Goal: Contribute content: Contribute content

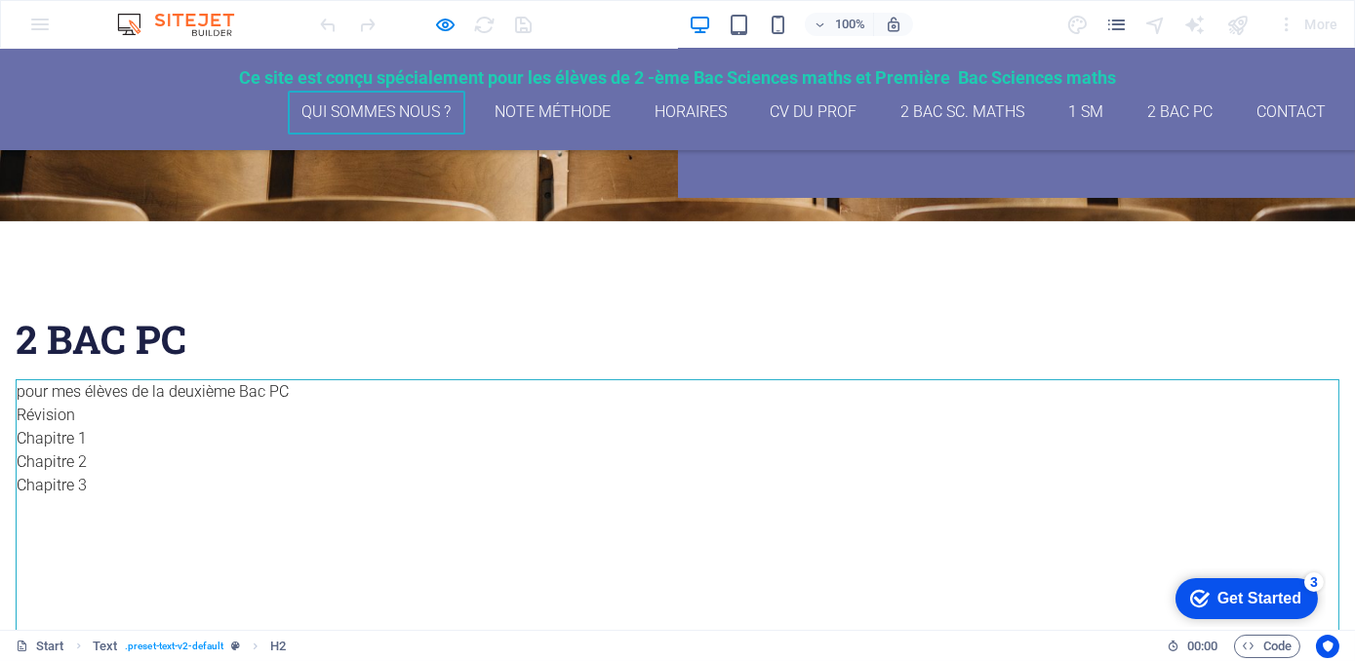
click at [334, 115] on link "qui sommes nous ?" at bounding box center [376, 113] width 177 height 44
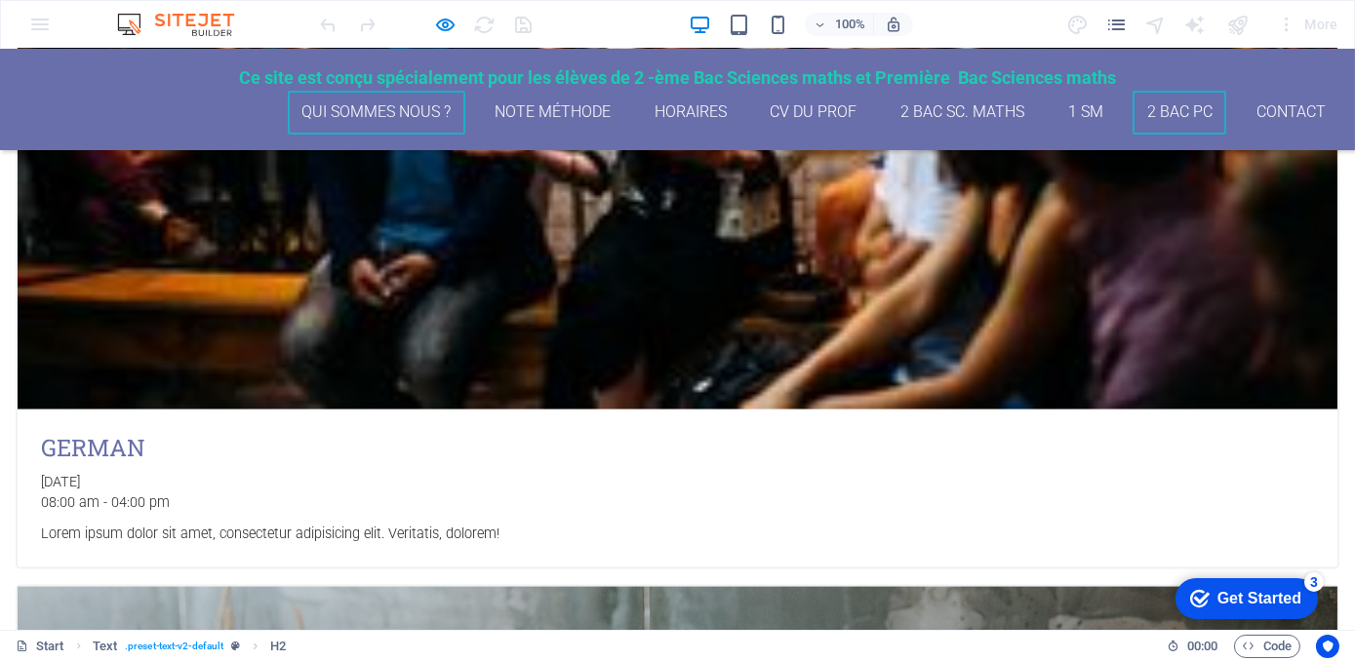
scroll to position [6121, 0]
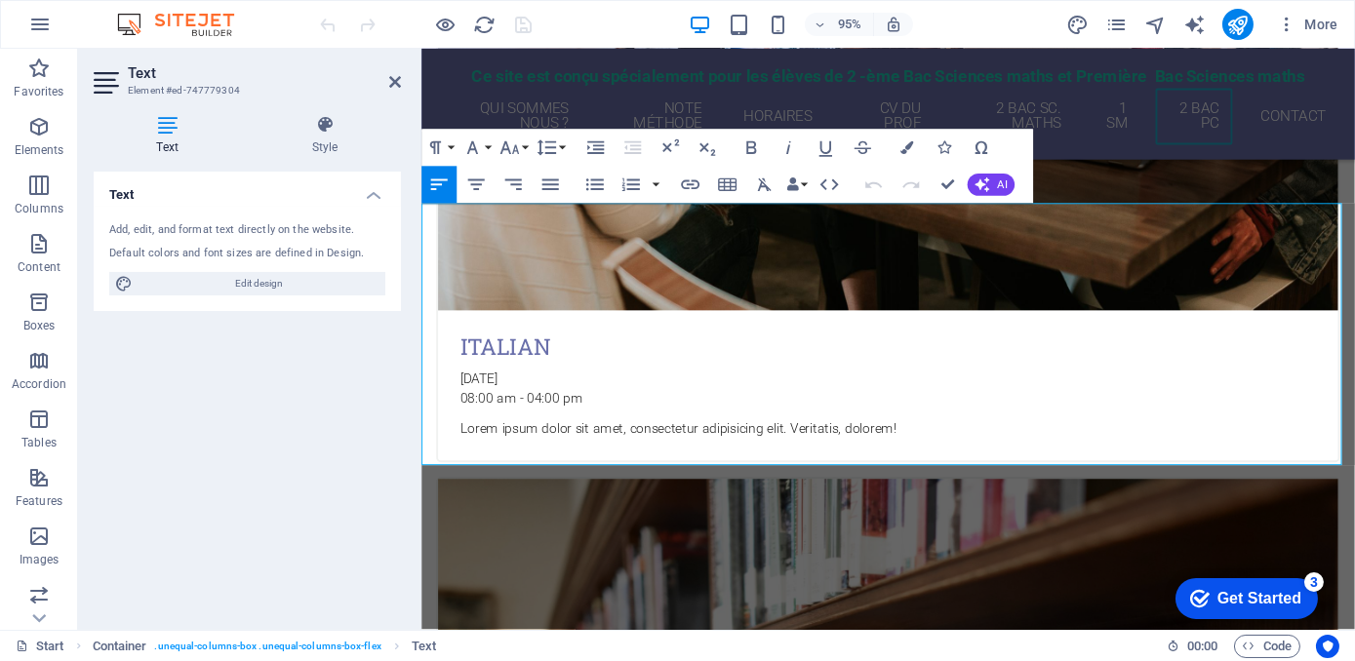
scroll to position [6111, 0]
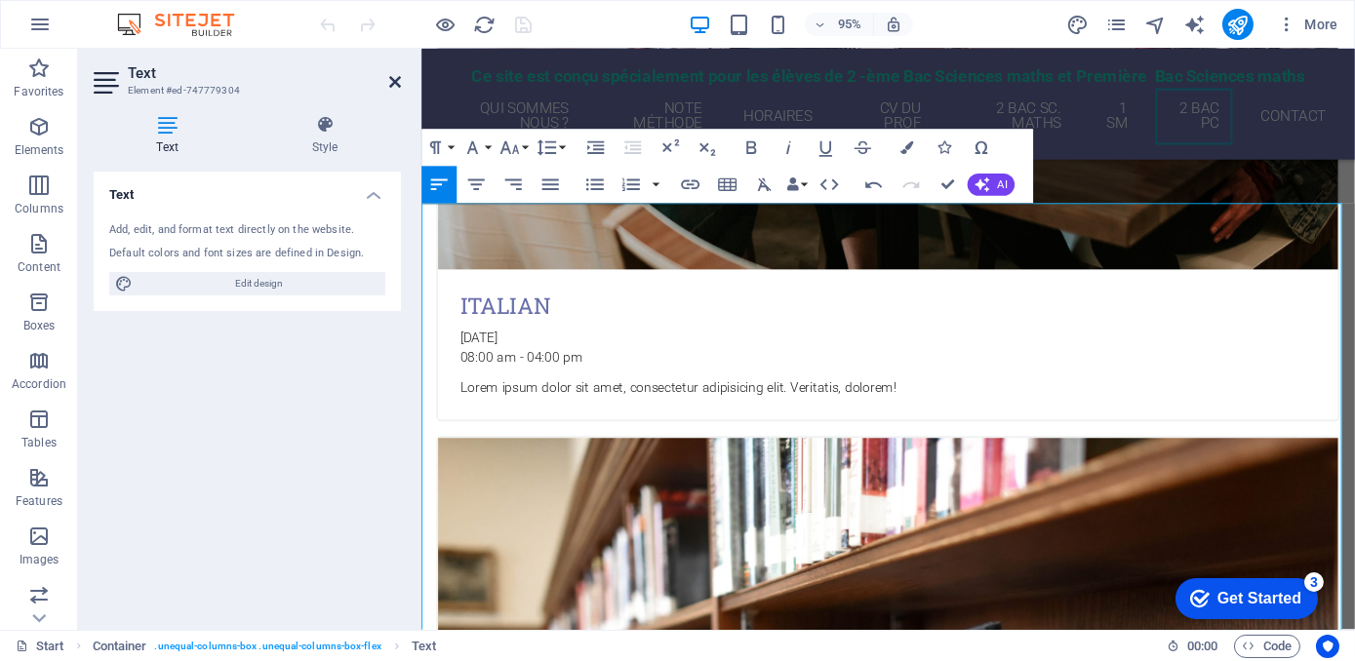
click at [396, 79] on icon at bounding box center [395, 82] width 12 height 16
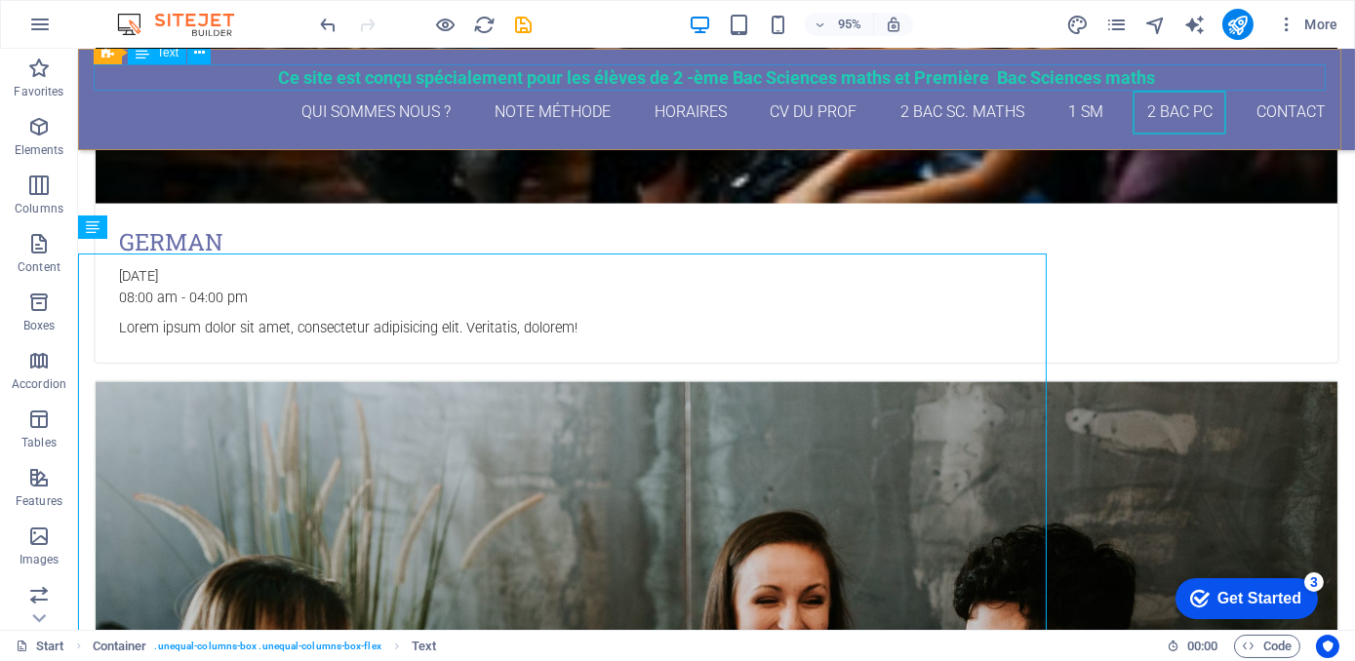
scroll to position [6068, 0]
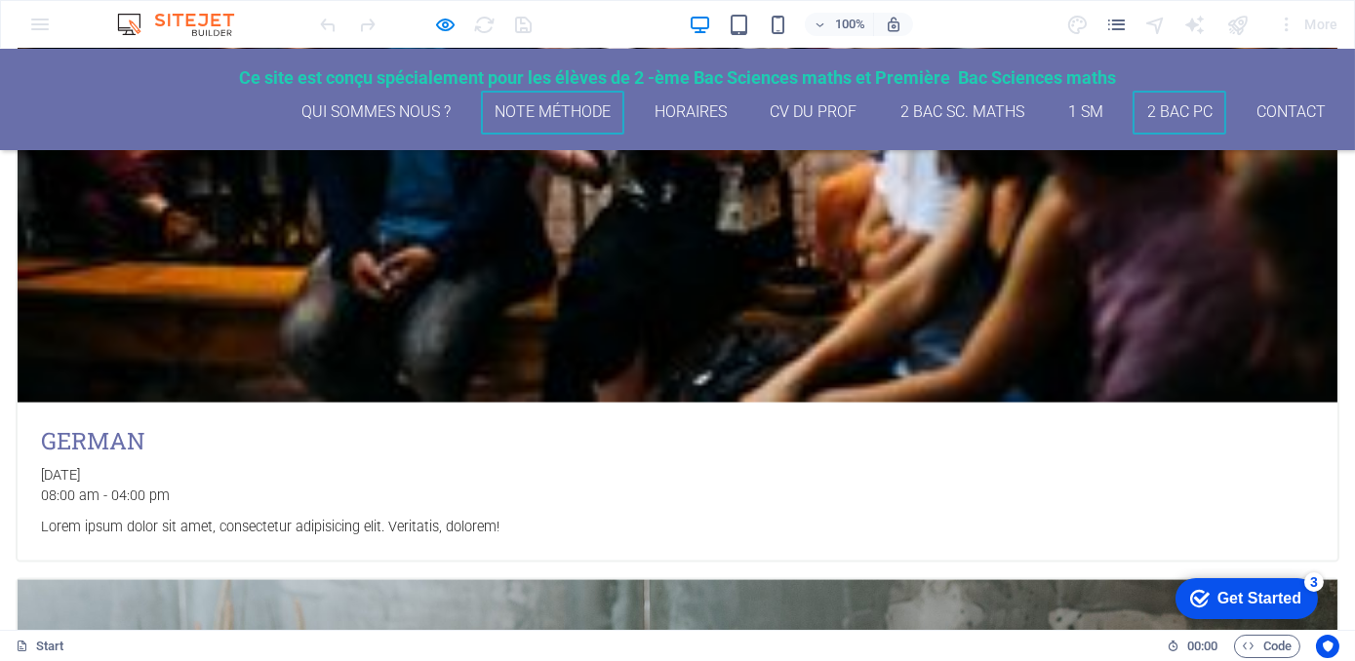
click at [545, 117] on link "Note méthode" at bounding box center [553, 113] width 144 height 44
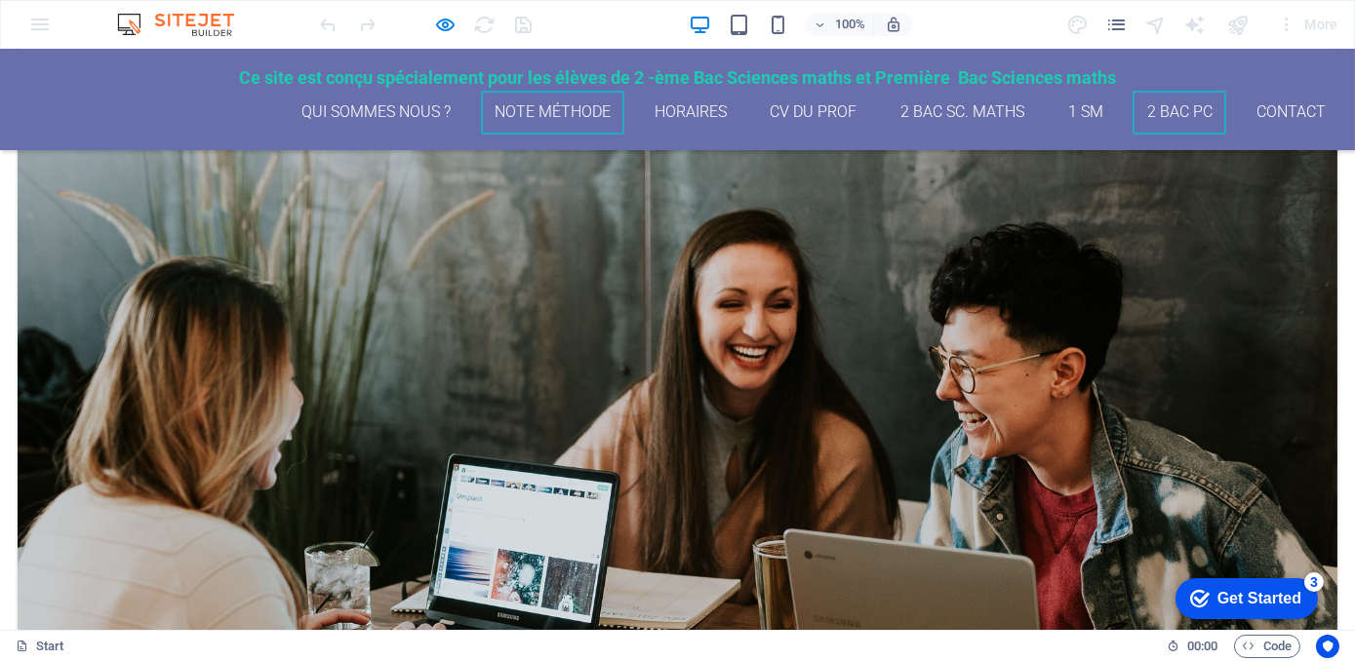
scroll to position [6762, 0]
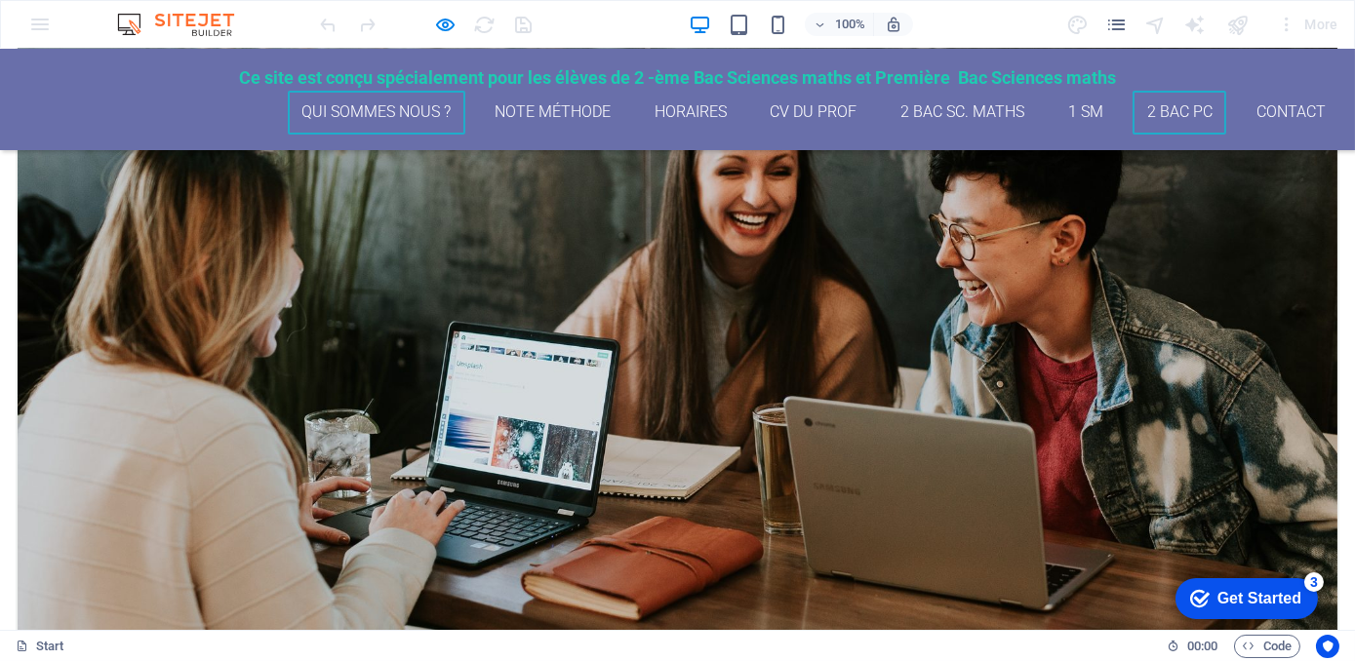
click at [397, 105] on link "qui sommes nous ?" at bounding box center [376, 113] width 177 height 44
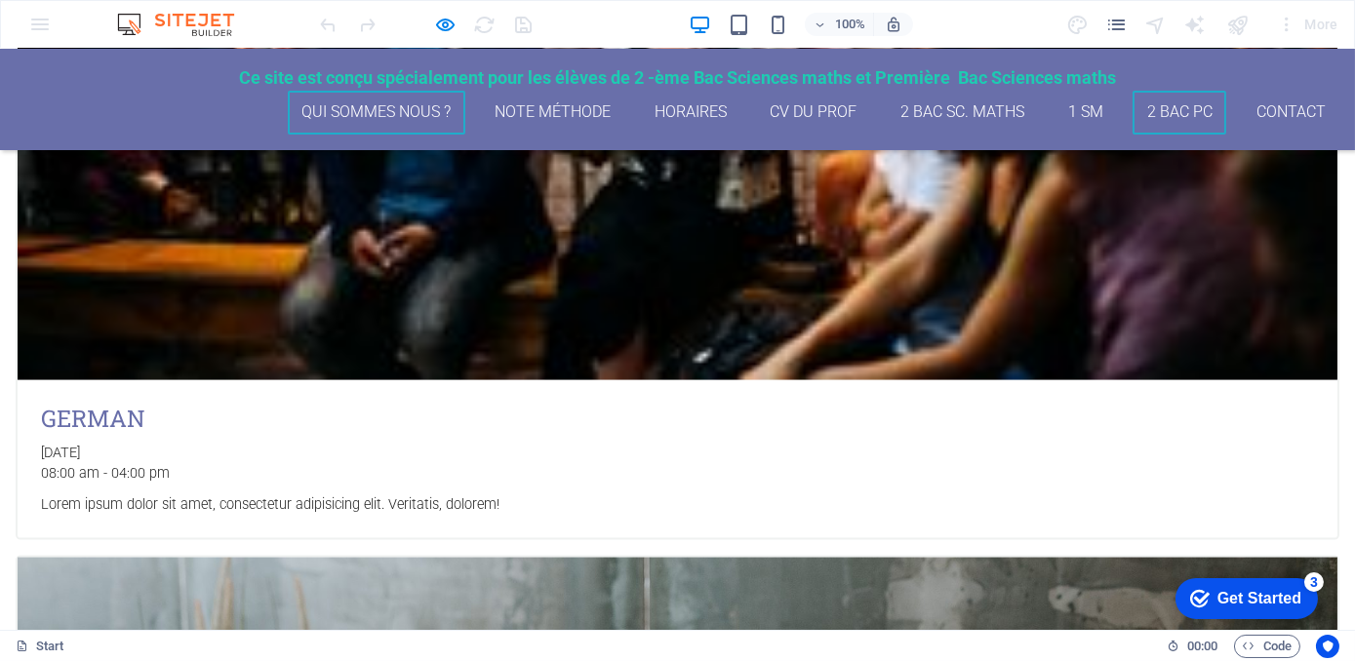
scroll to position [6121, 0]
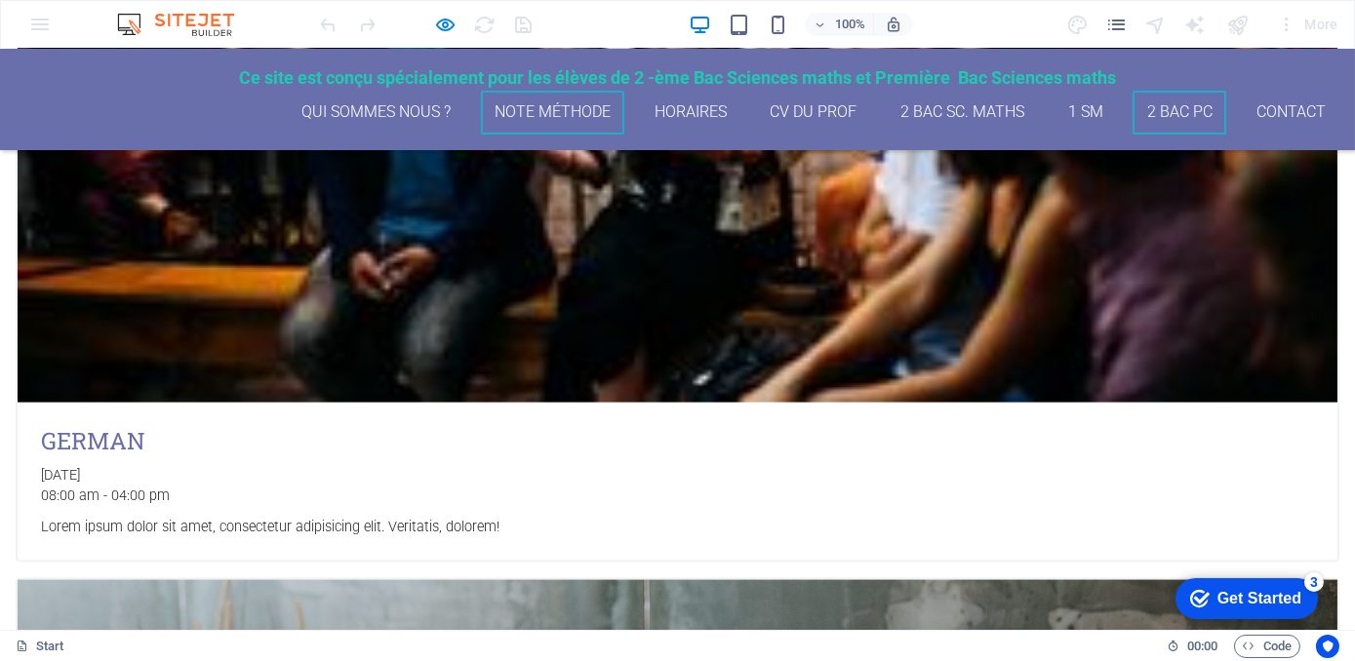
click at [509, 107] on link "Note méthode" at bounding box center [553, 113] width 144 height 44
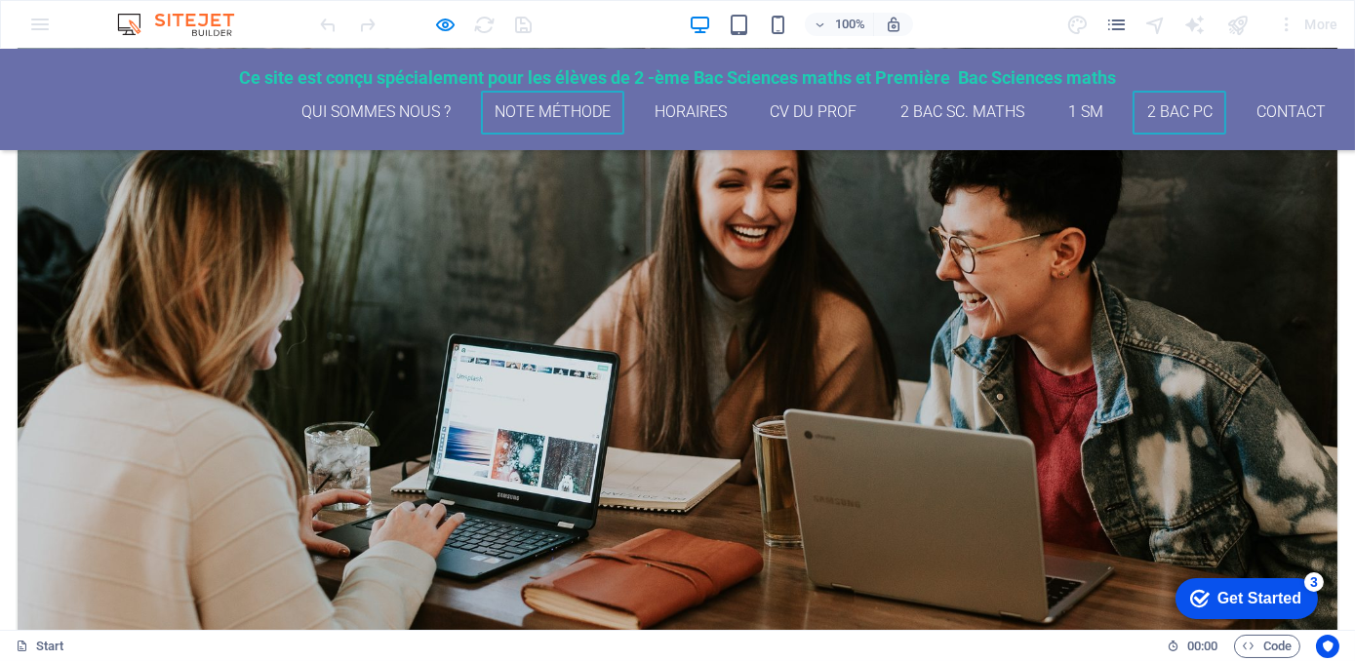
scroll to position [6762, 0]
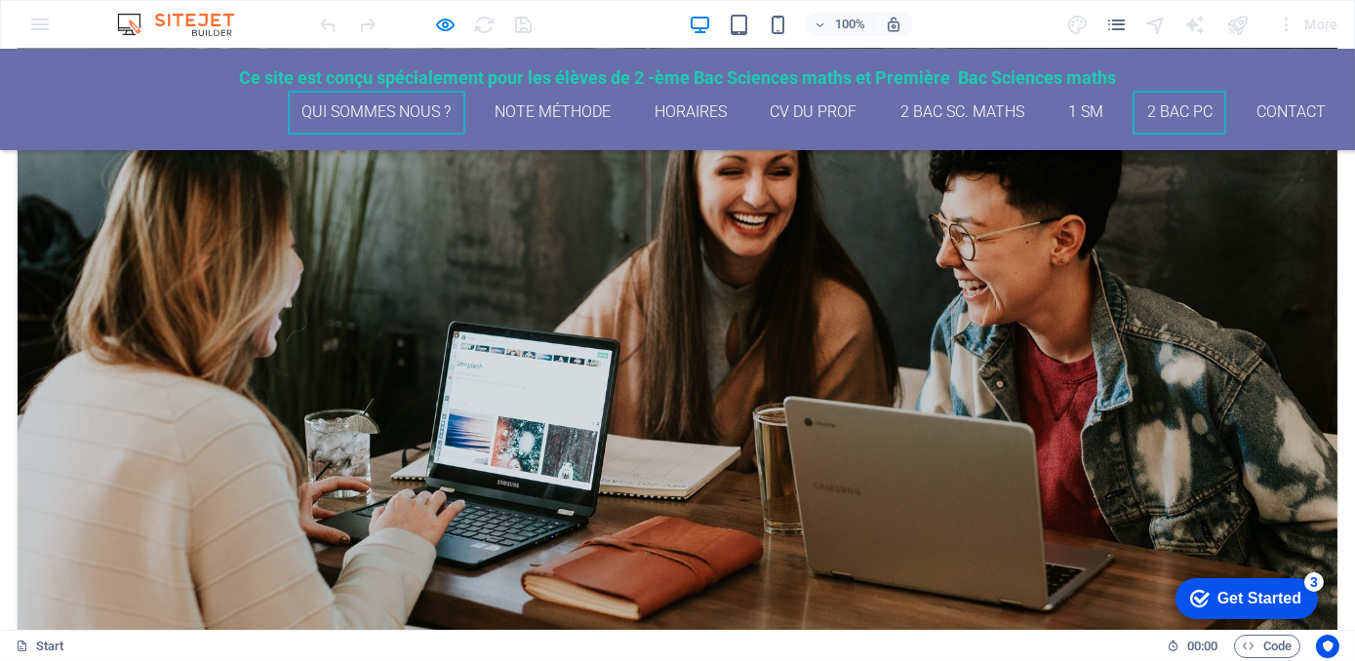
click at [416, 109] on link "qui sommes nous ?" at bounding box center [376, 113] width 177 height 44
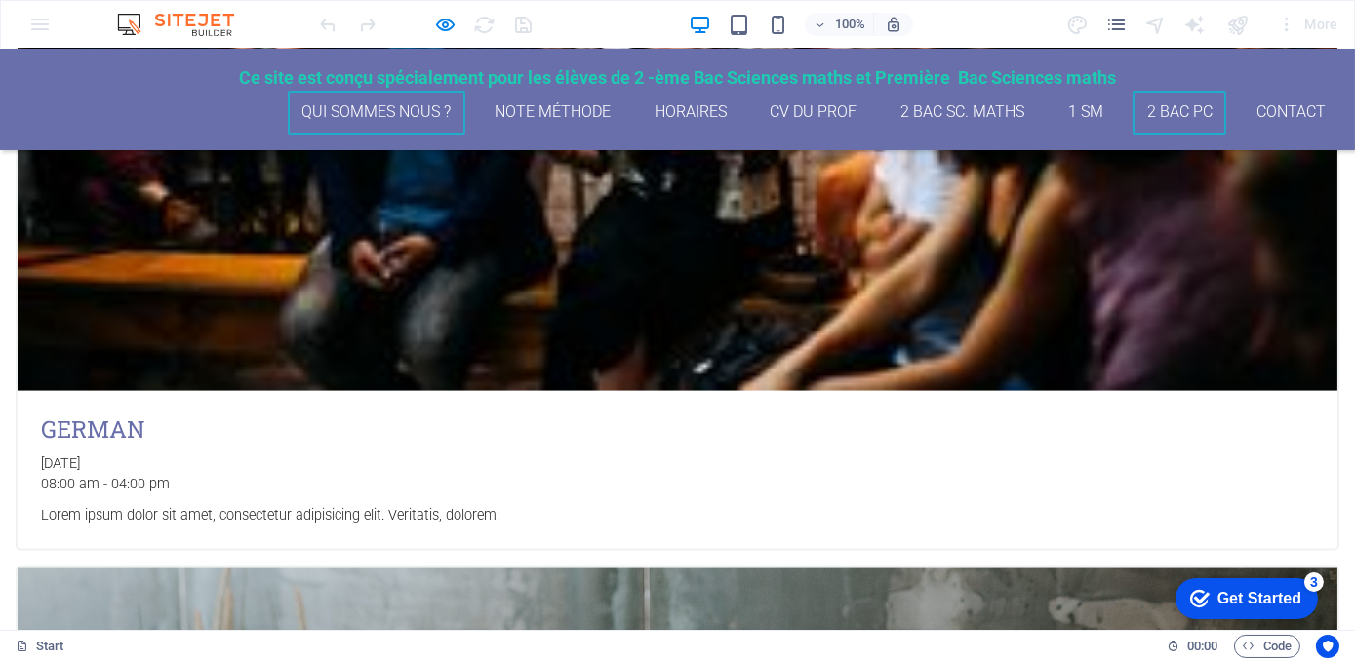
scroll to position [6121, 0]
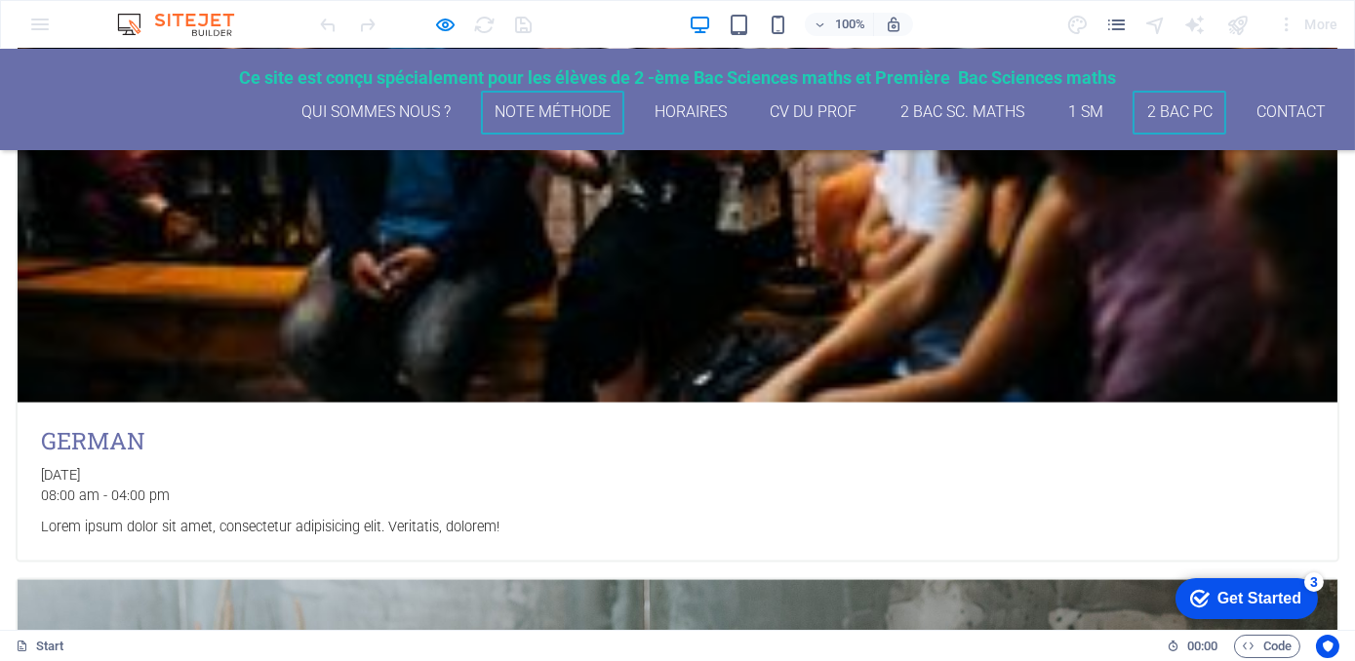
click at [567, 104] on link "Note méthode" at bounding box center [553, 113] width 144 height 44
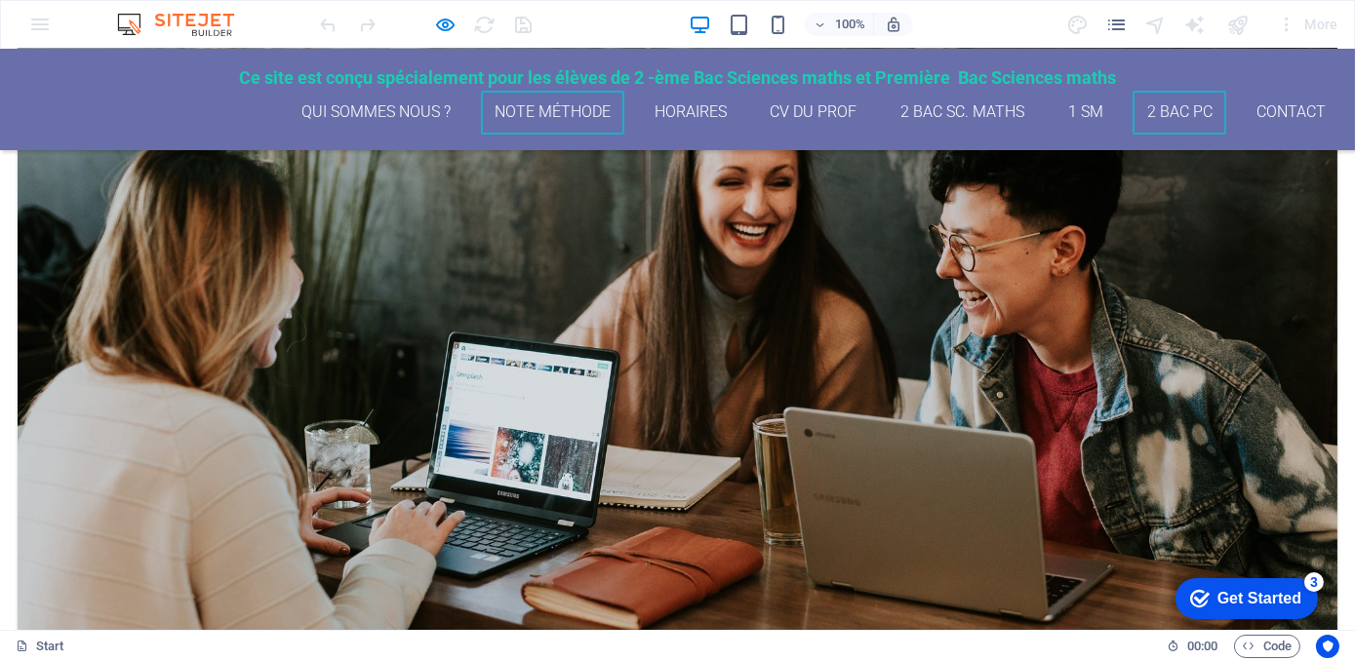
scroll to position [6762, 0]
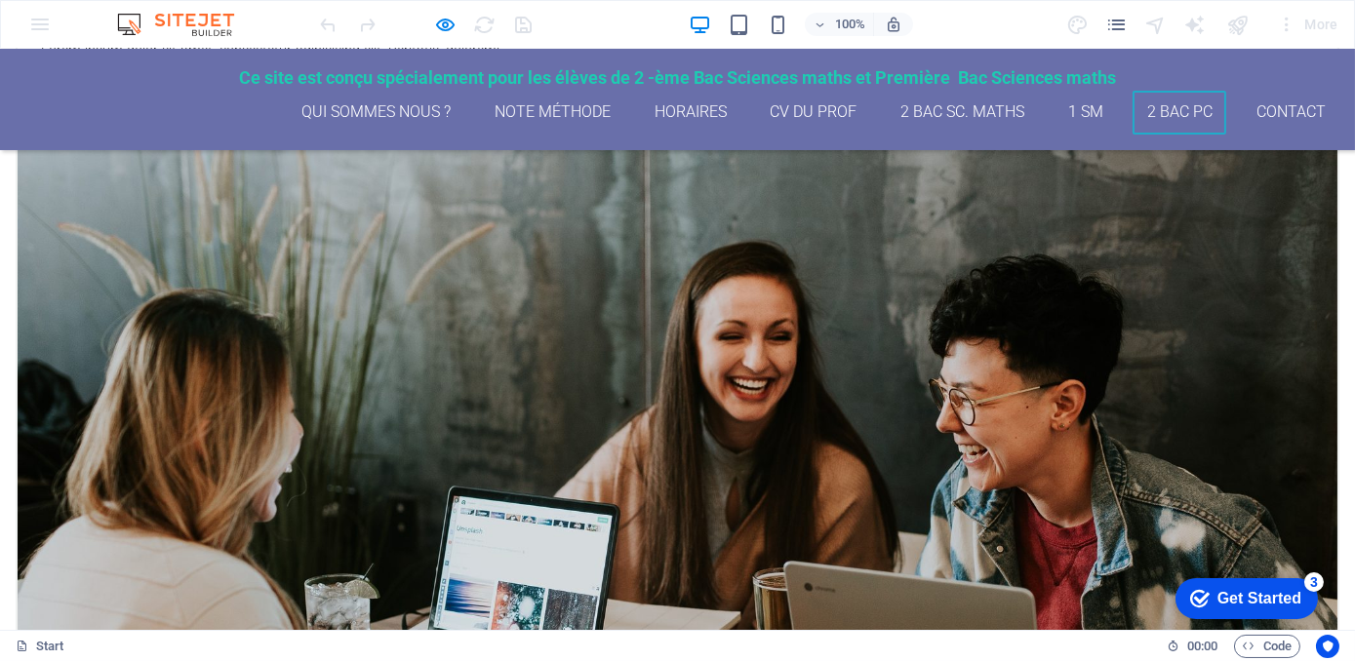
scroll to position [6607, 0]
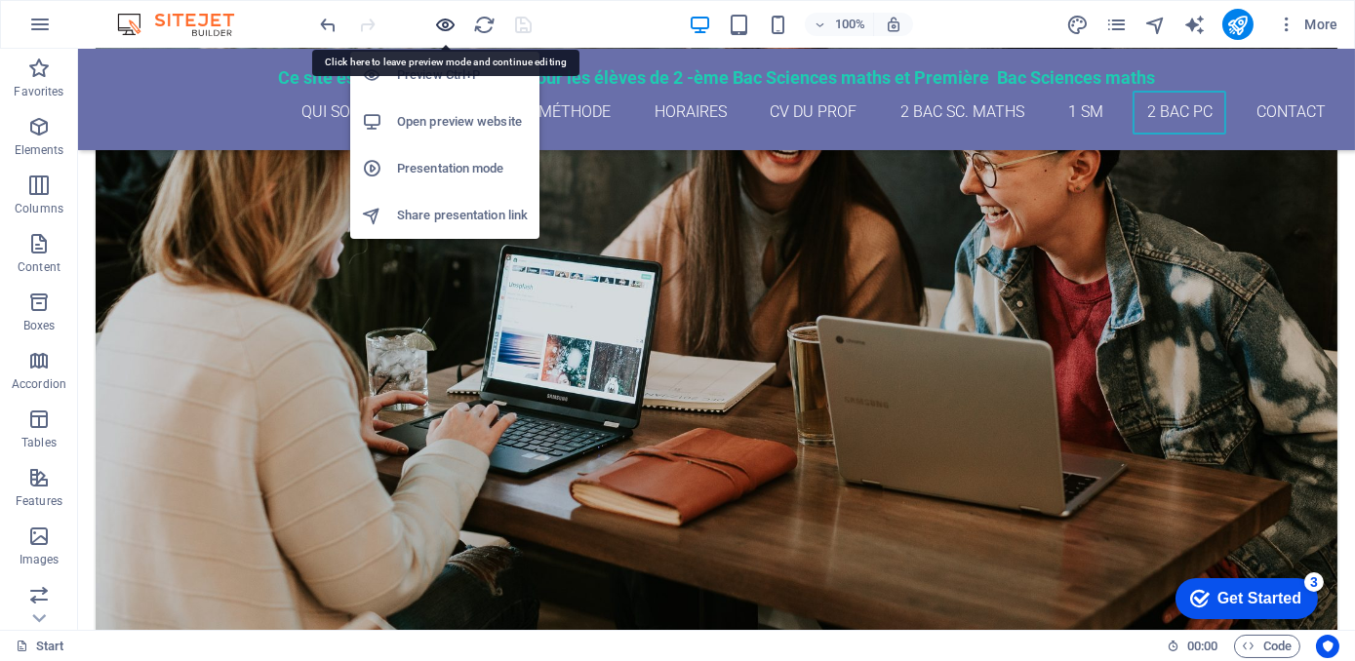
scroll to position [6556, 0]
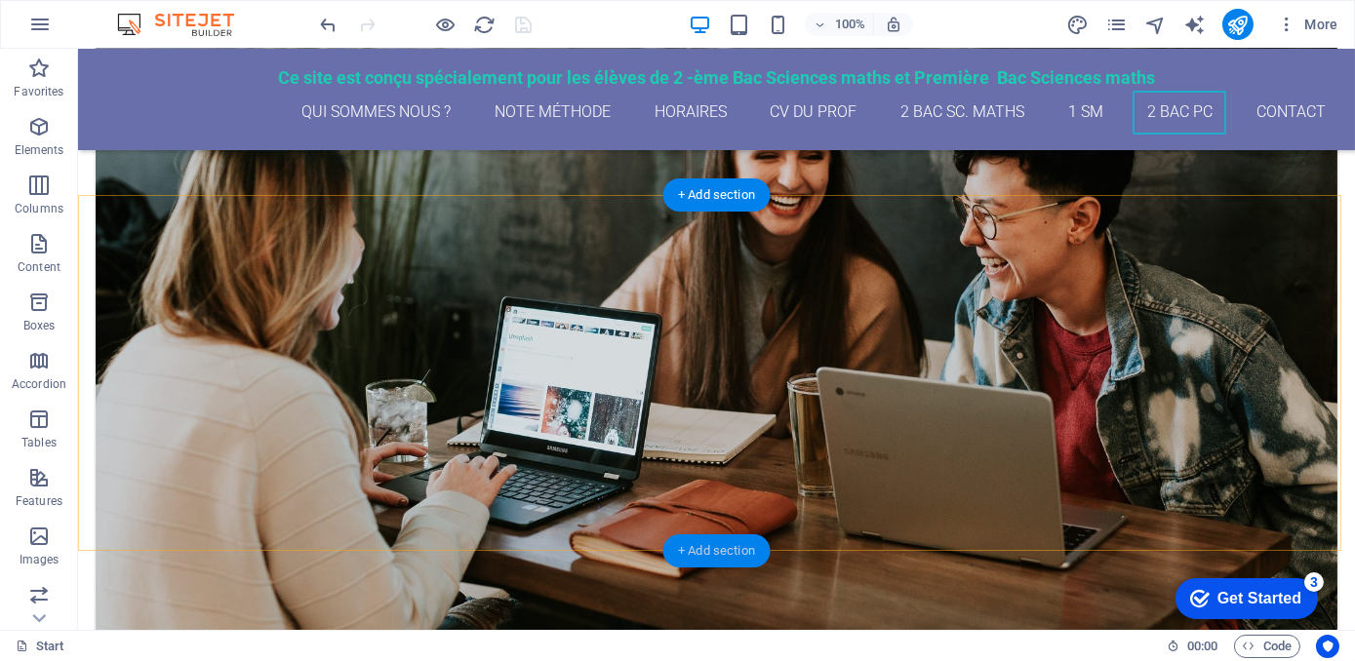
click at [693, 543] on div "+ Add section" at bounding box center [716, 550] width 108 height 33
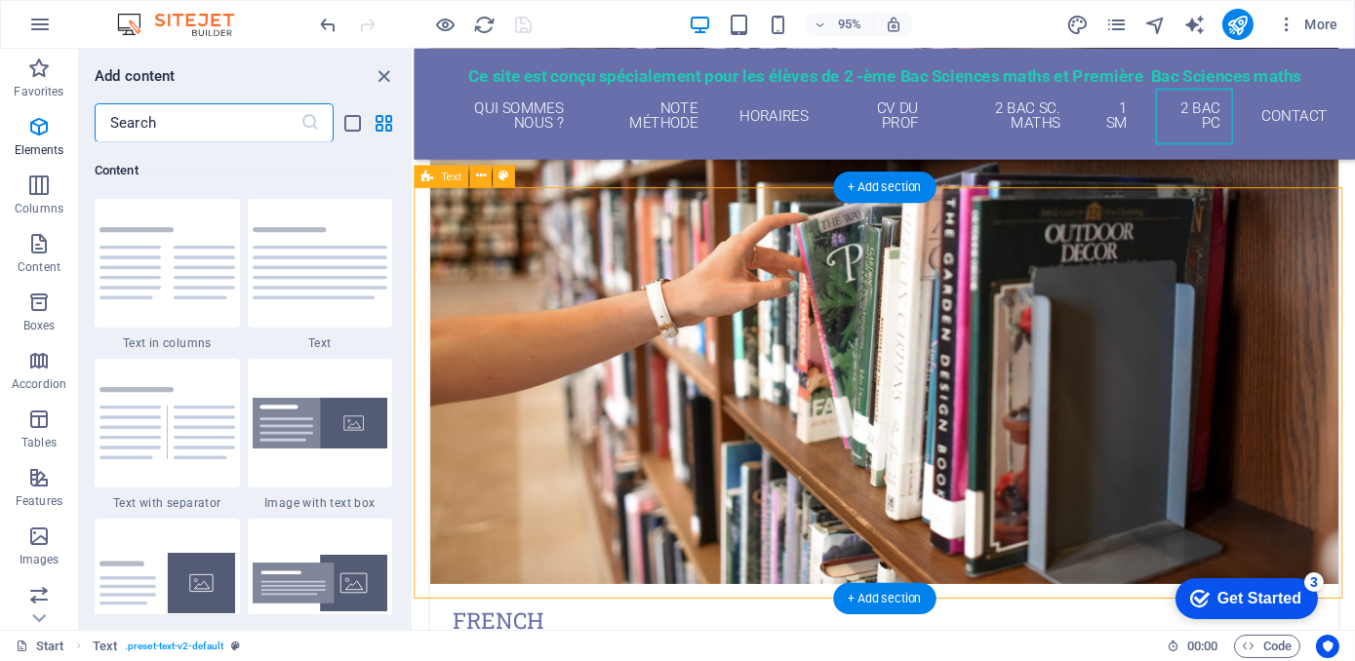
scroll to position [3411, 0]
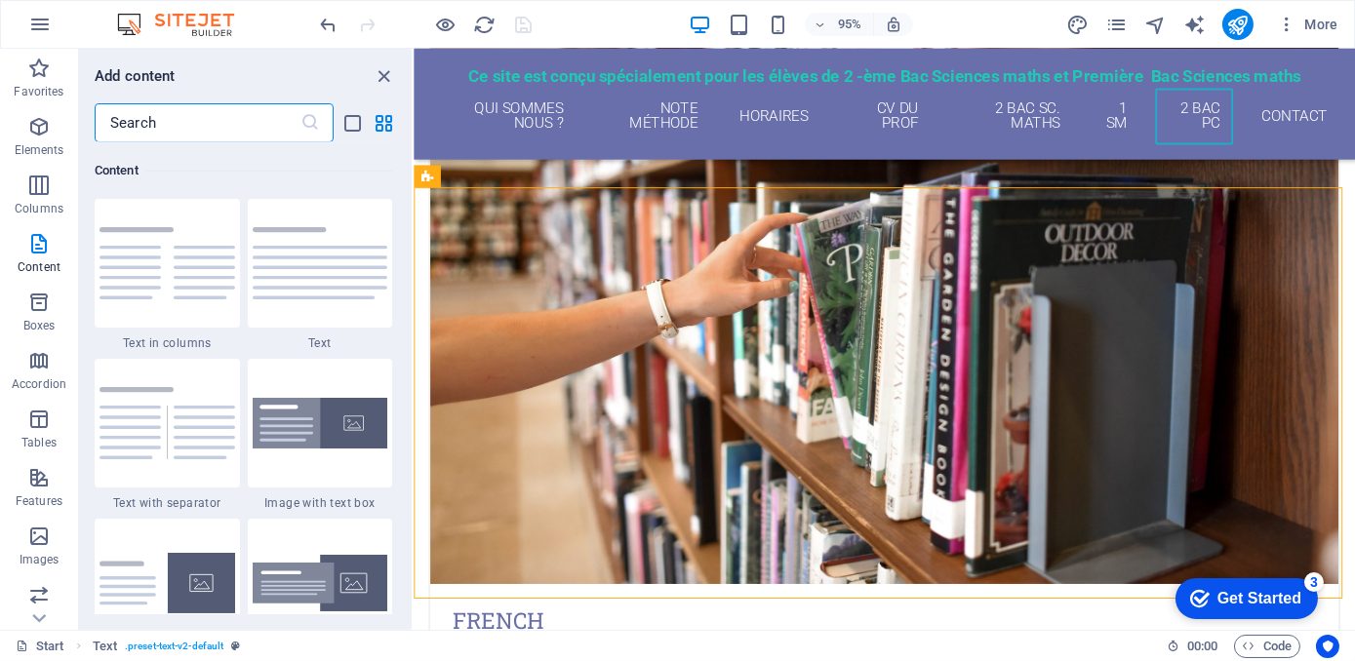
click at [307, 277] on img at bounding box center [321, 263] width 136 height 72
click at [414, 277] on div "Drag here to replace the existing content. Press “Ctrl” if you want to create a…" at bounding box center [884, 339] width 941 height 581
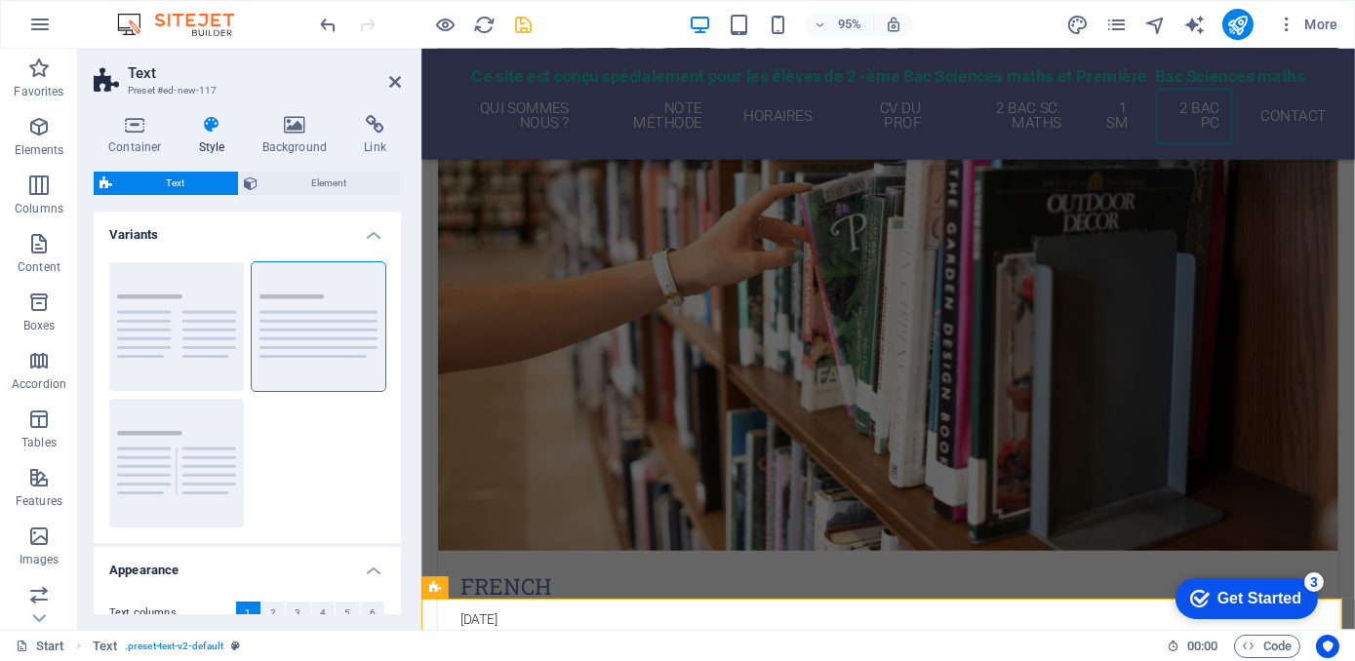
scroll to position [6644, 0]
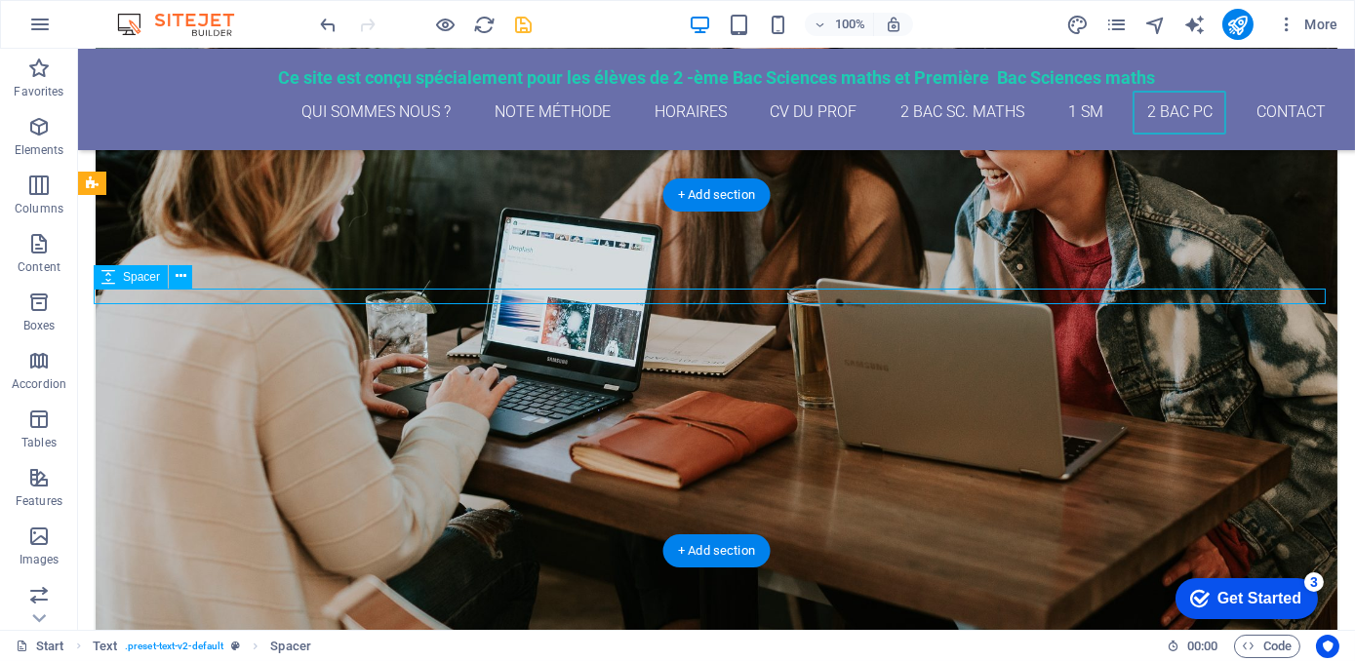
select select "rem"
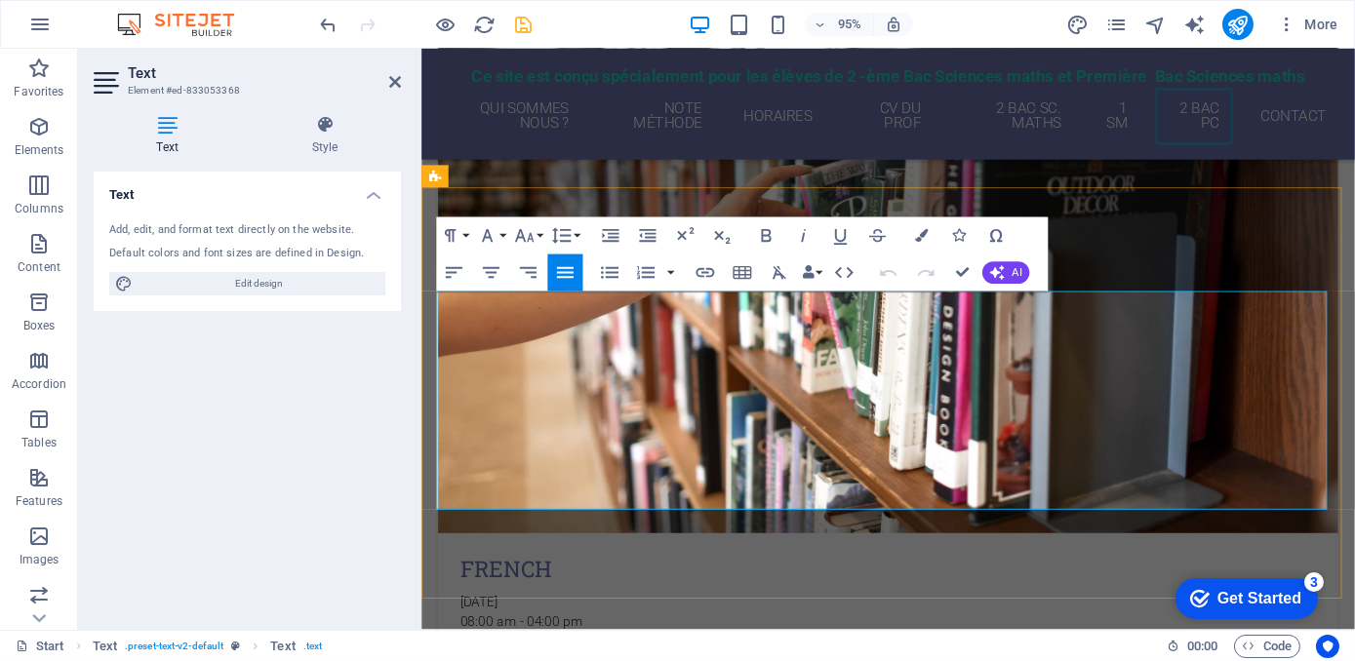
copy div "Les cours se déroulent dans nos locaux à ( Info Market, [STREET_ADDRESS]) par p…"
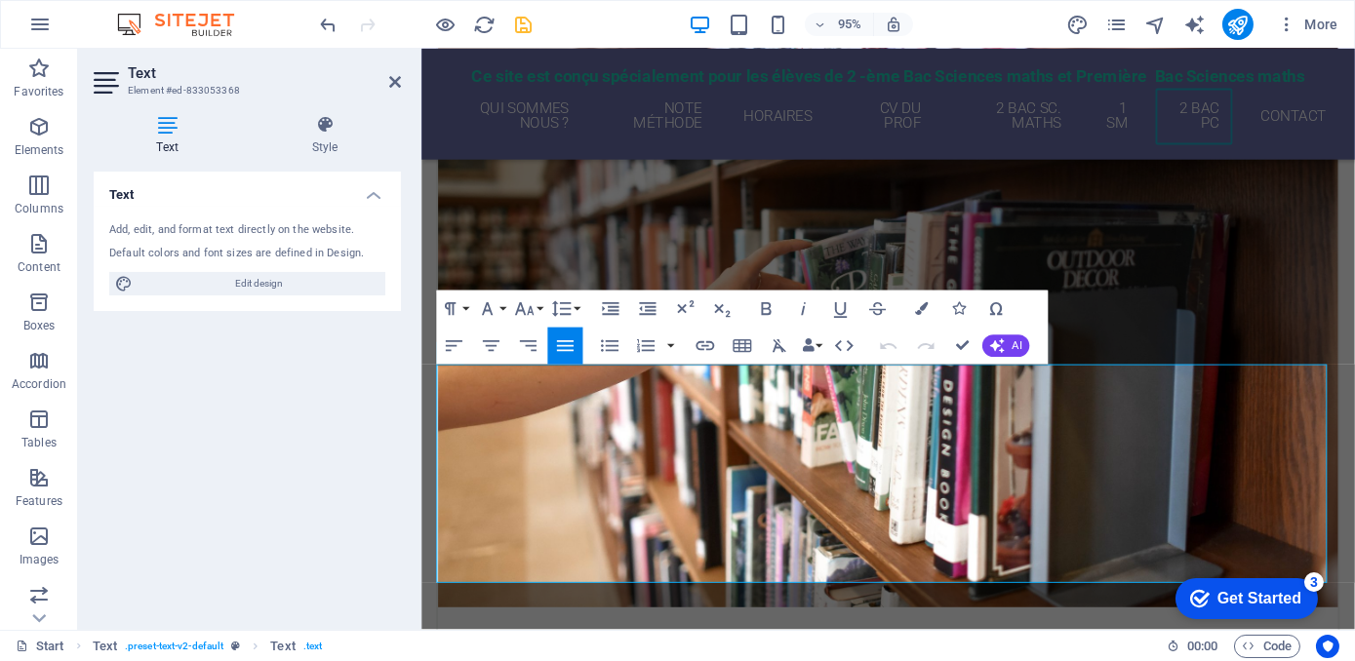
scroll to position [6481, 0]
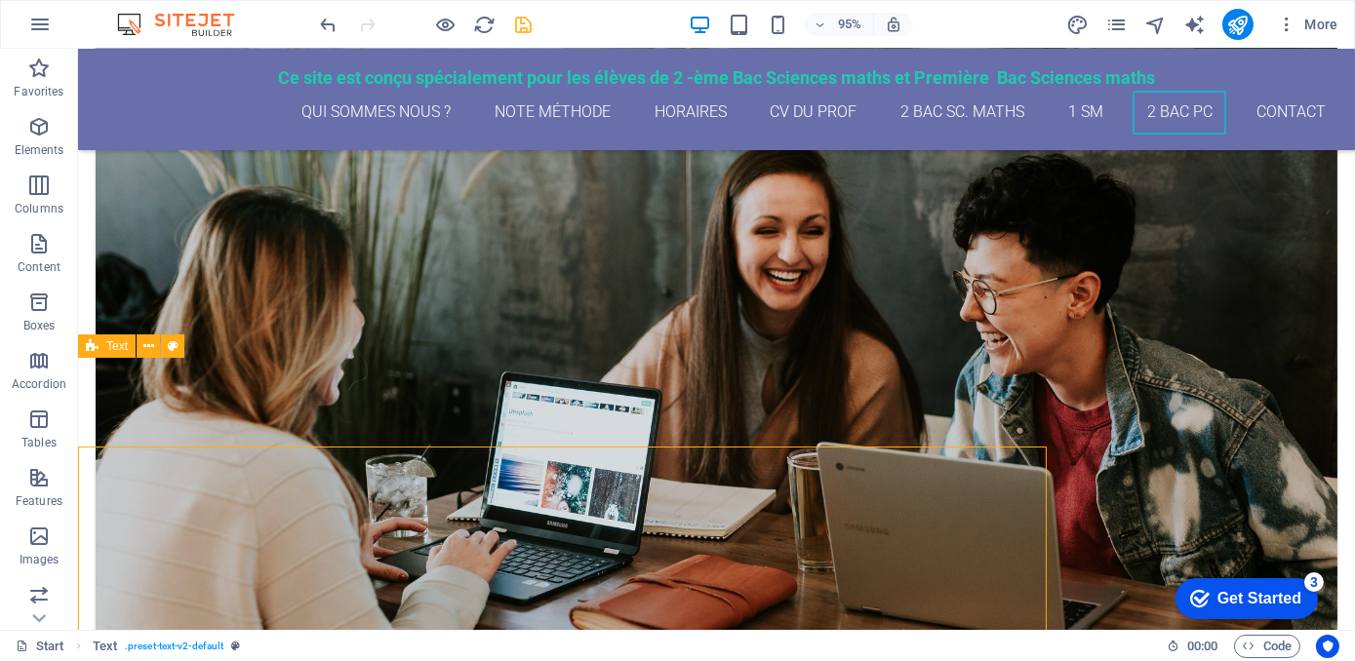
scroll to position [6392, 0]
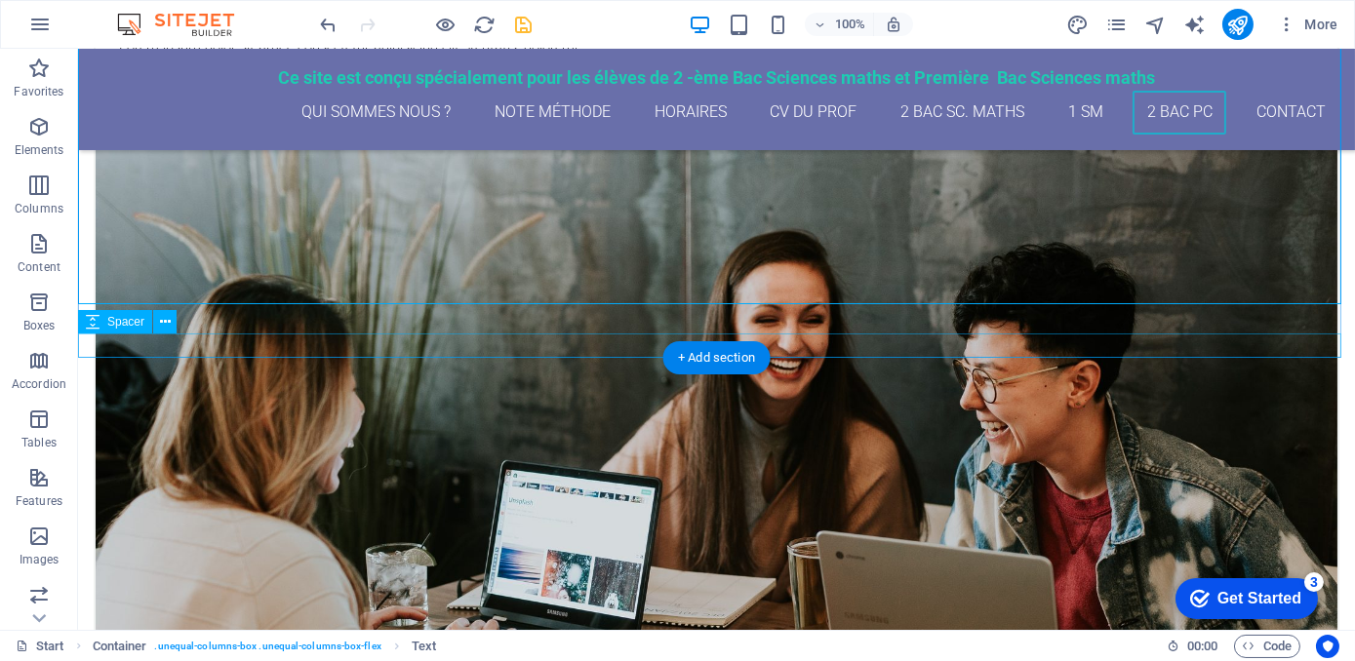
select select "px"
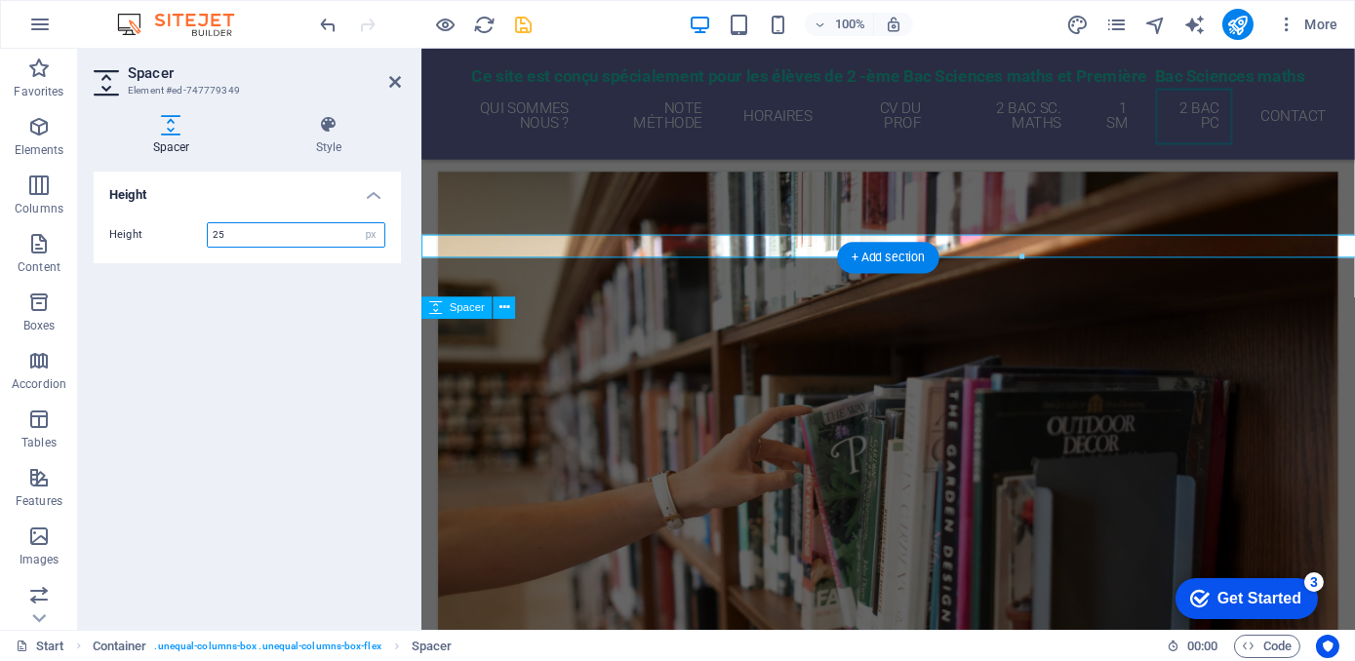
scroll to position [6481, 0]
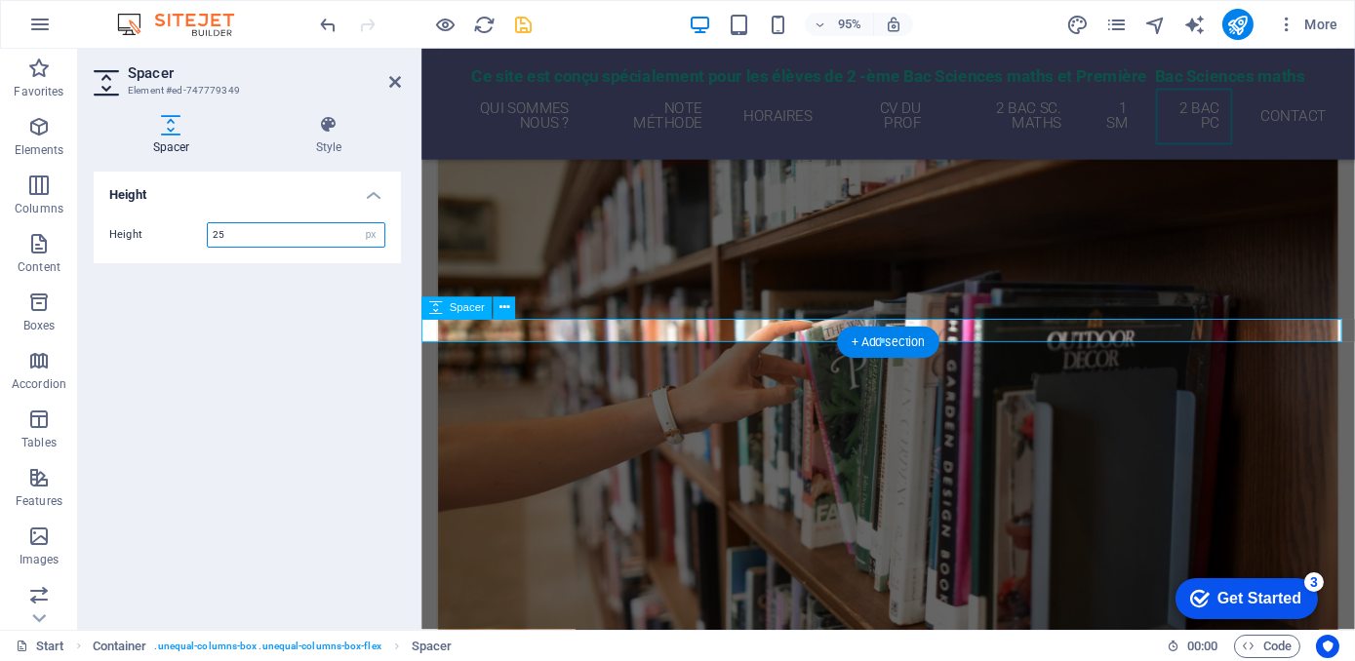
paste input "number"
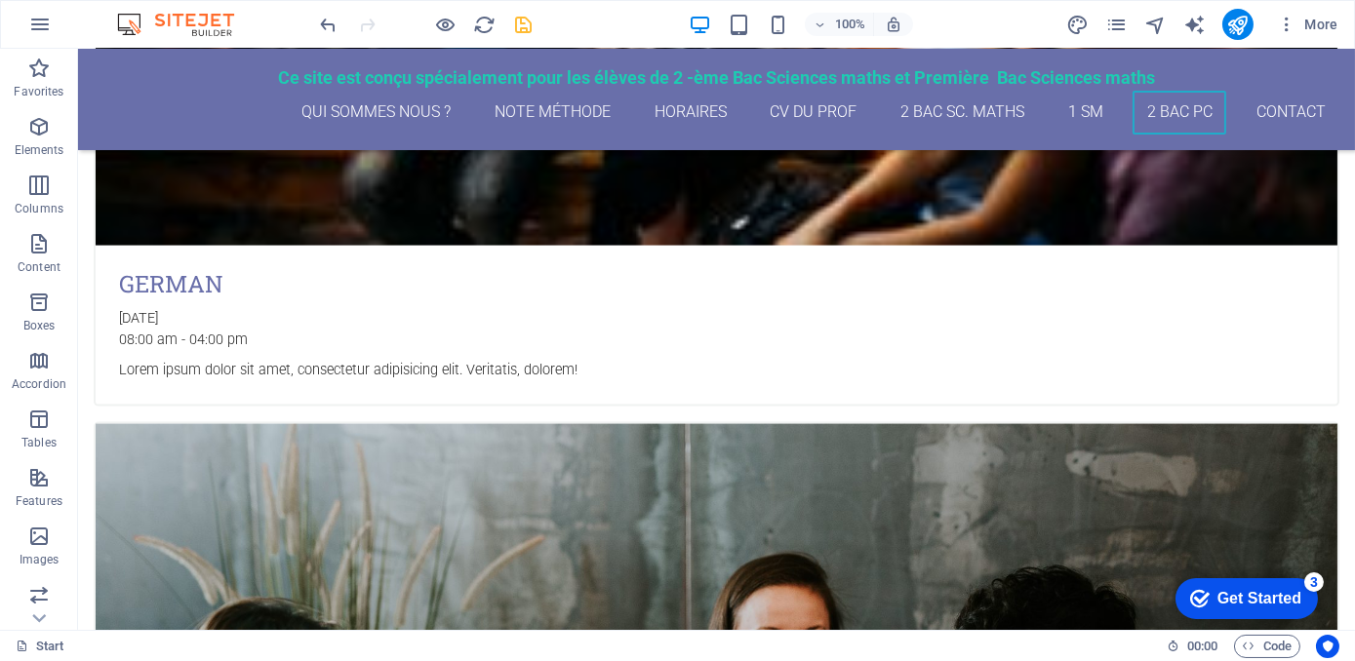
scroll to position [6571, 0]
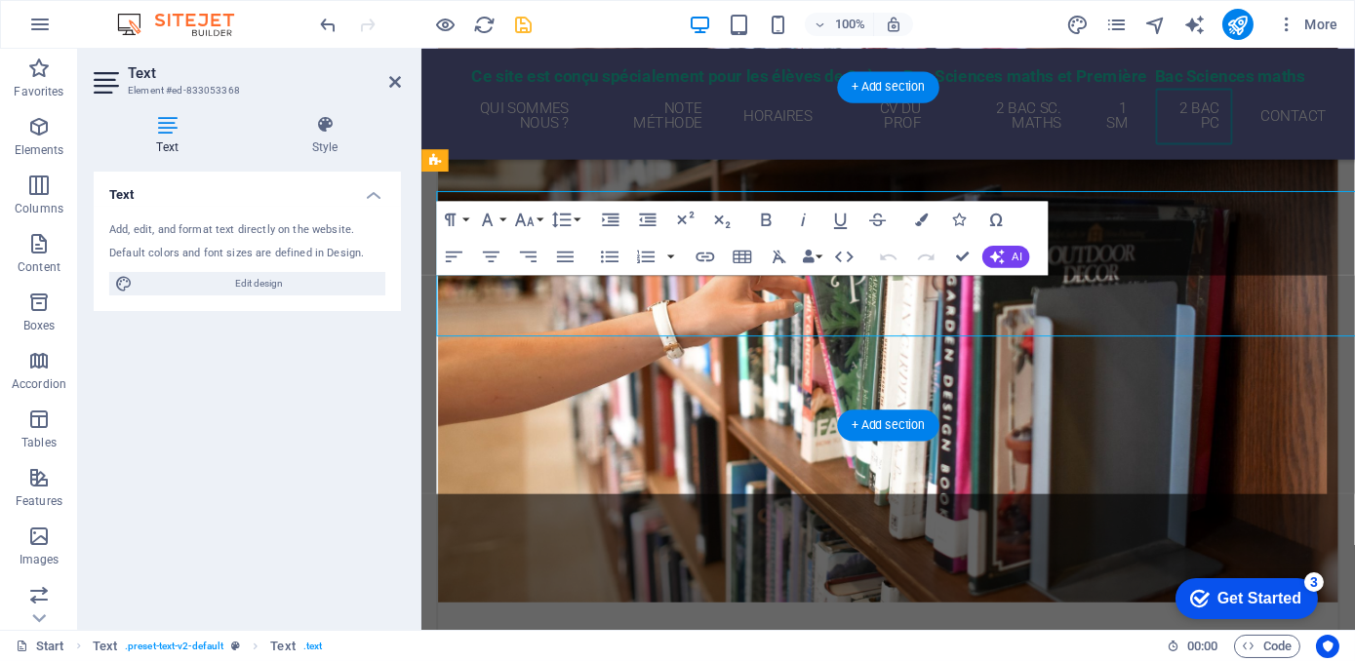
scroll to position [6660, 0]
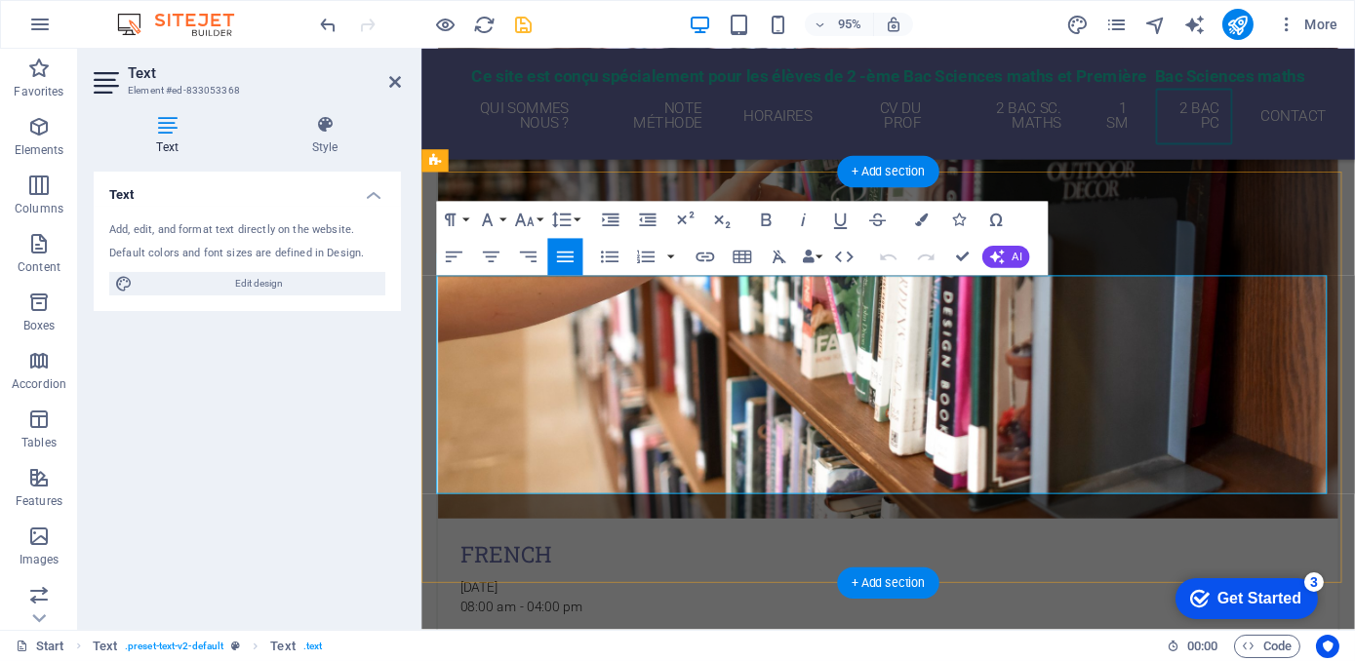
copy div "Les cours se déroulent dans nos locaux à ( Info Market, [STREET_ADDRESS]) par p…"
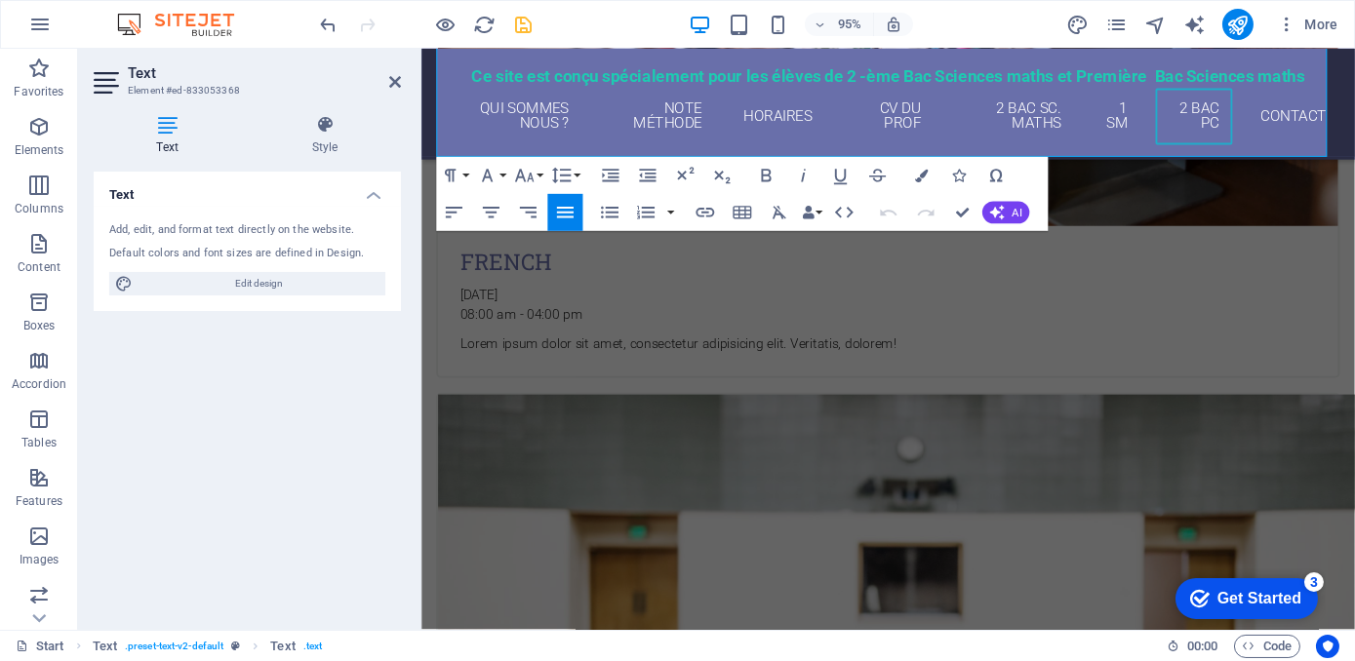
scroll to position [7016, 0]
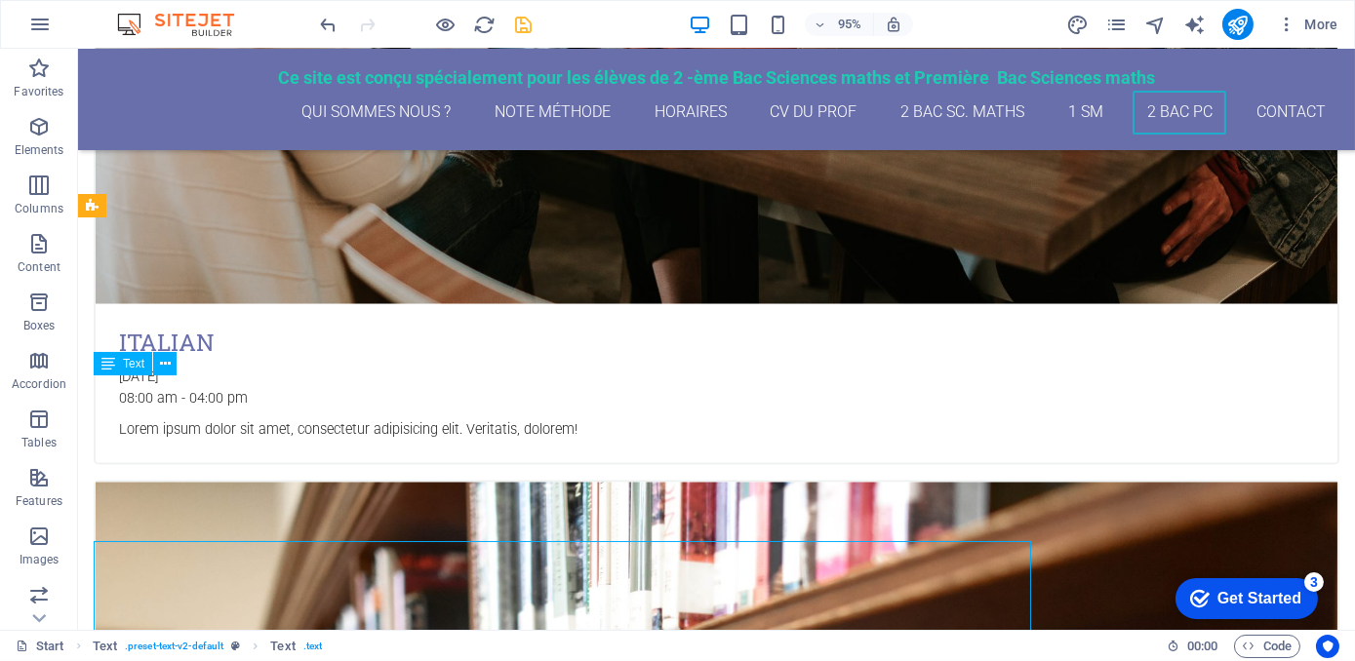
scroll to position [6889, 0]
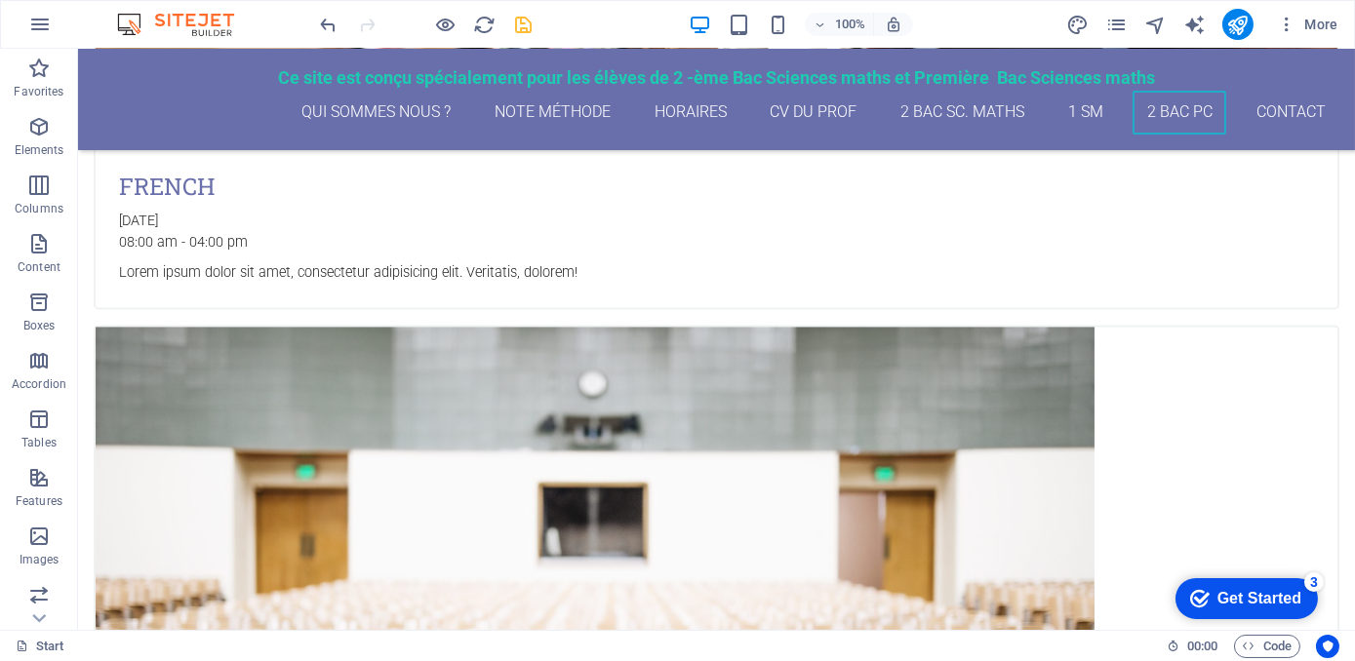
scroll to position [9066, 0]
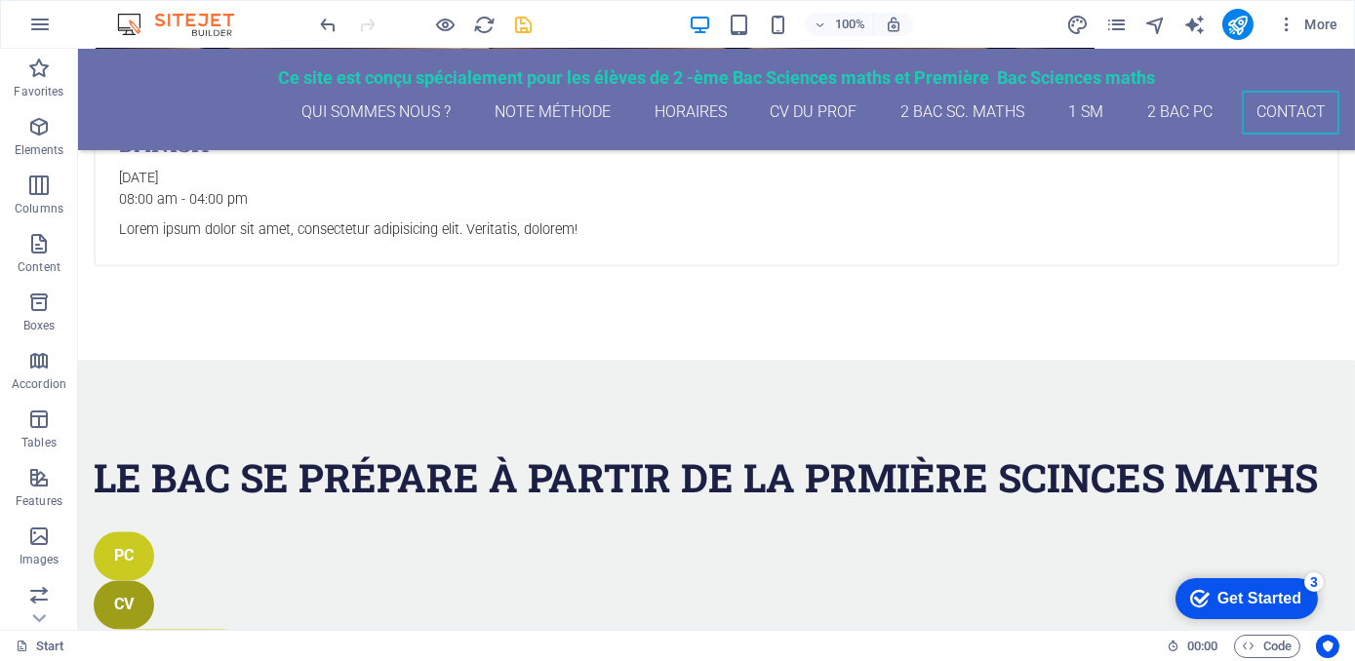
drag, startPoint x: 1351, startPoint y: 466, endPoint x: 1432, endPoint y: 705, distance: 252.3
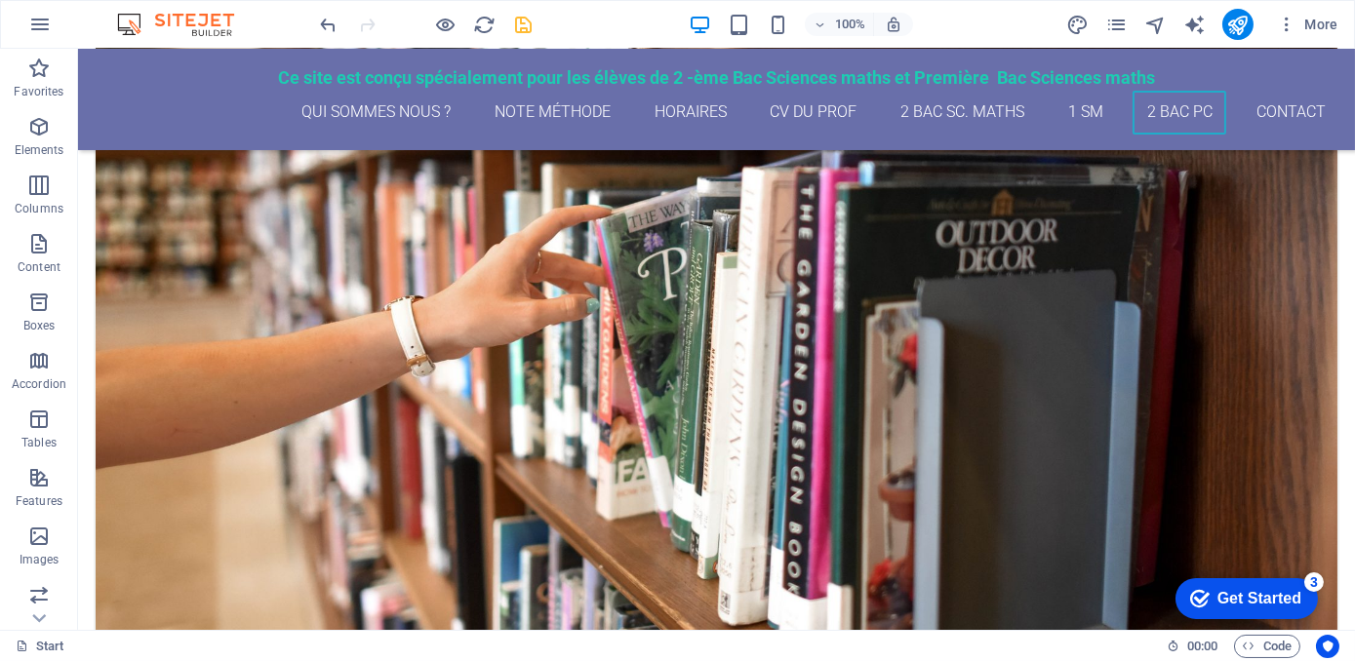
scroll to position [7299, 0]
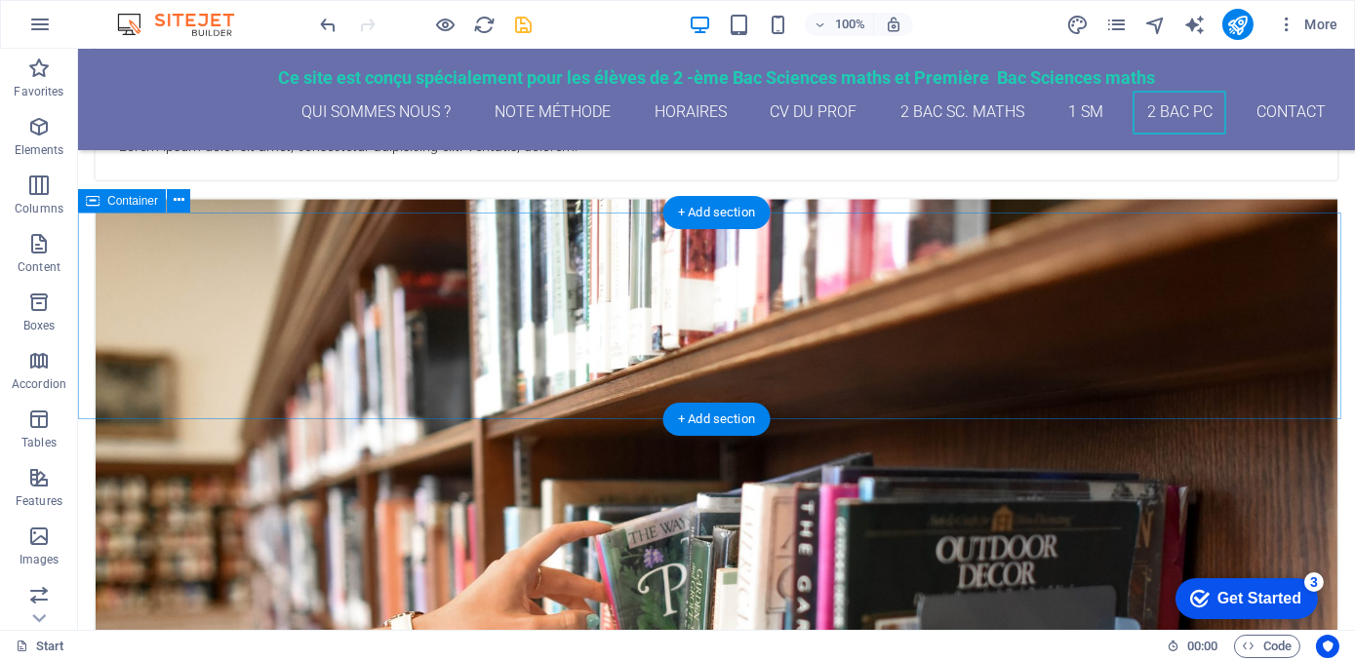
click at [730, 215] on div "+ Add section" at bounding box center [716, 212] width 108 height 33
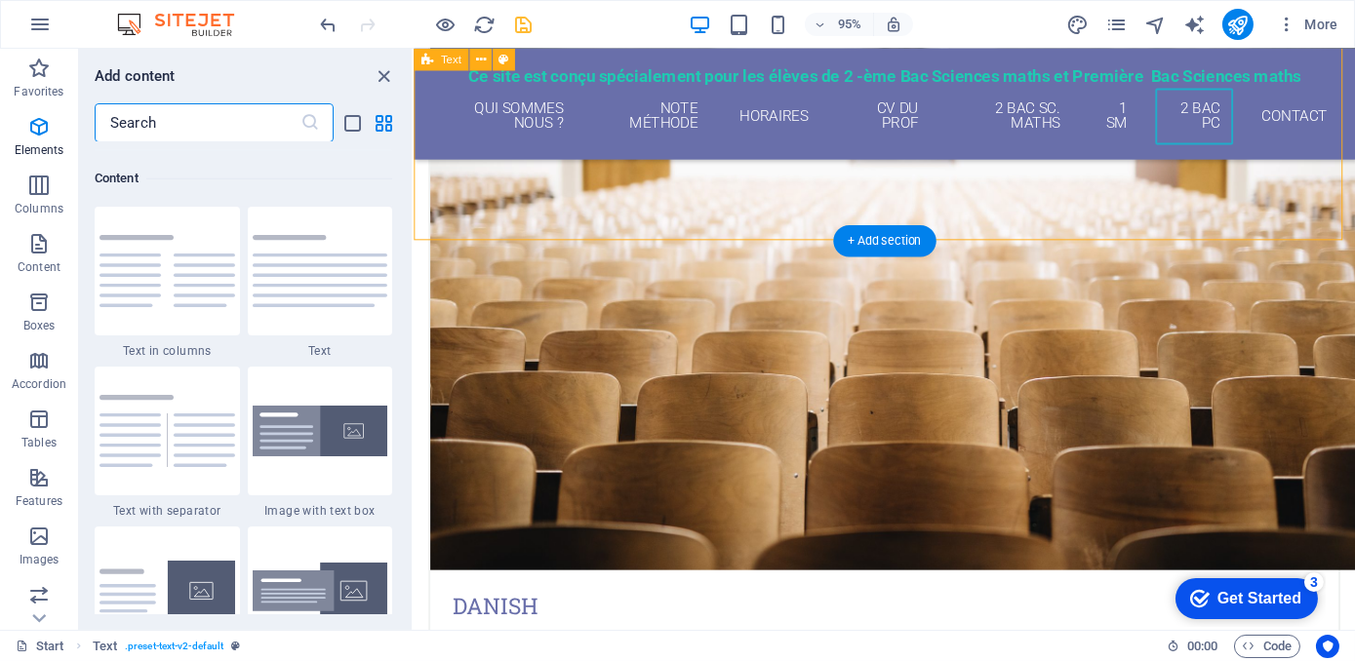
scroll to position [3411, 0]
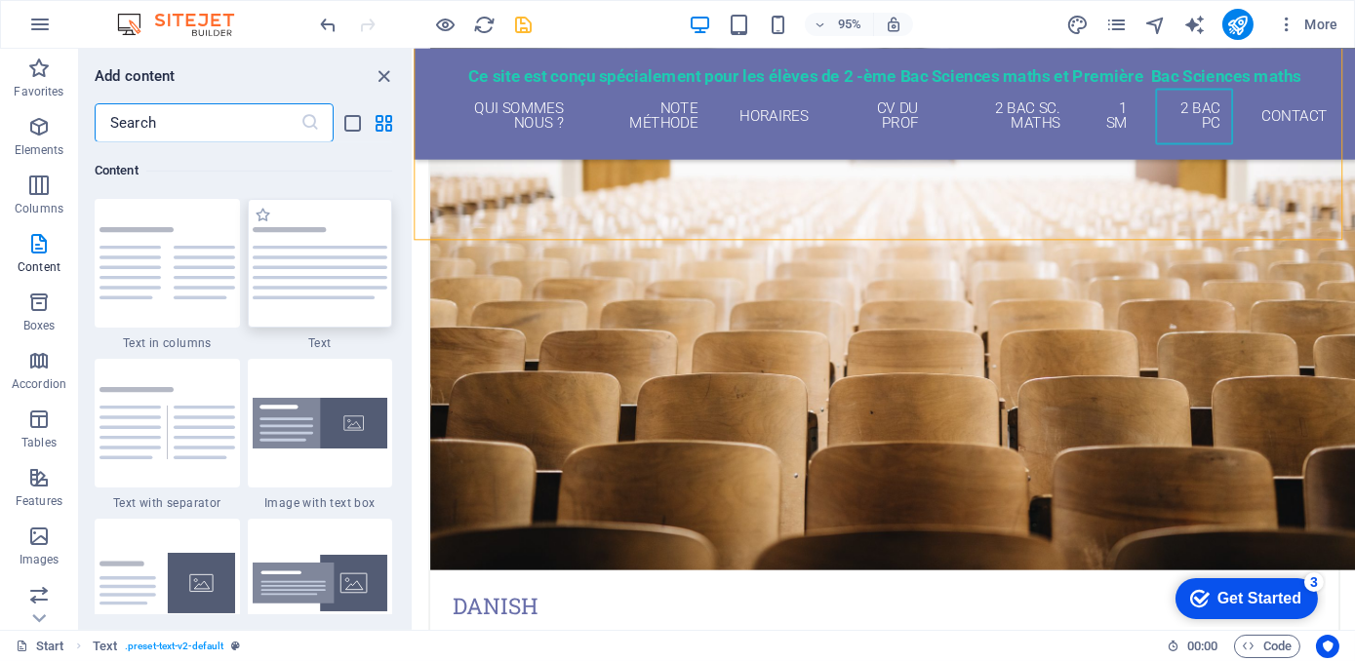
click at [316, 293] on img at bounding box center [321, 263] width 136 height 72
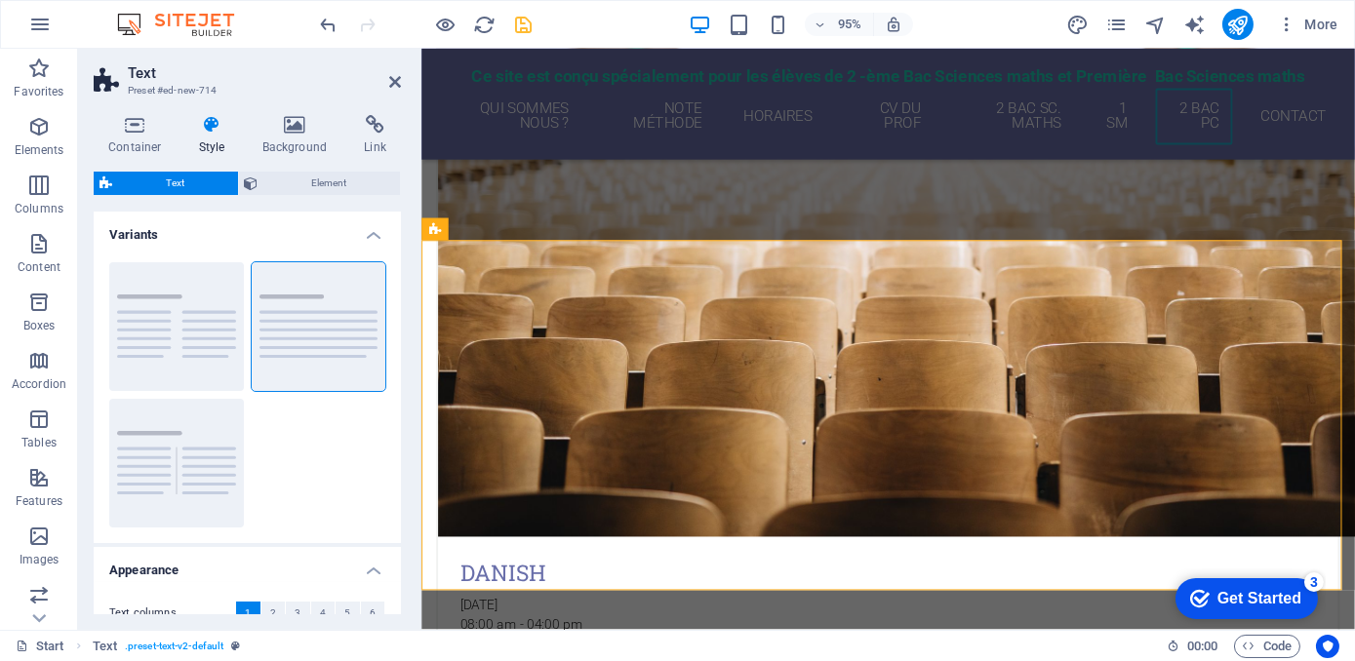
scroll to position [7503, 0]
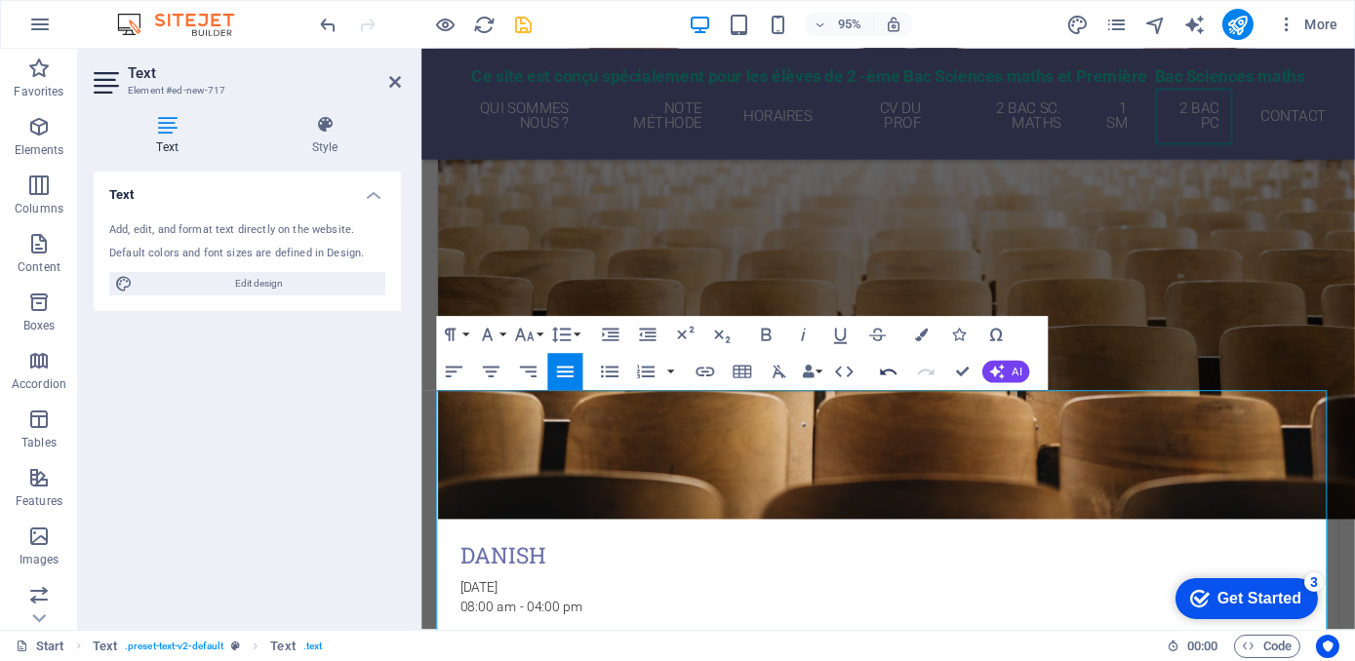
click at [885, 368] on icon "button" at bounding box center [888, 372] width 22 height 22
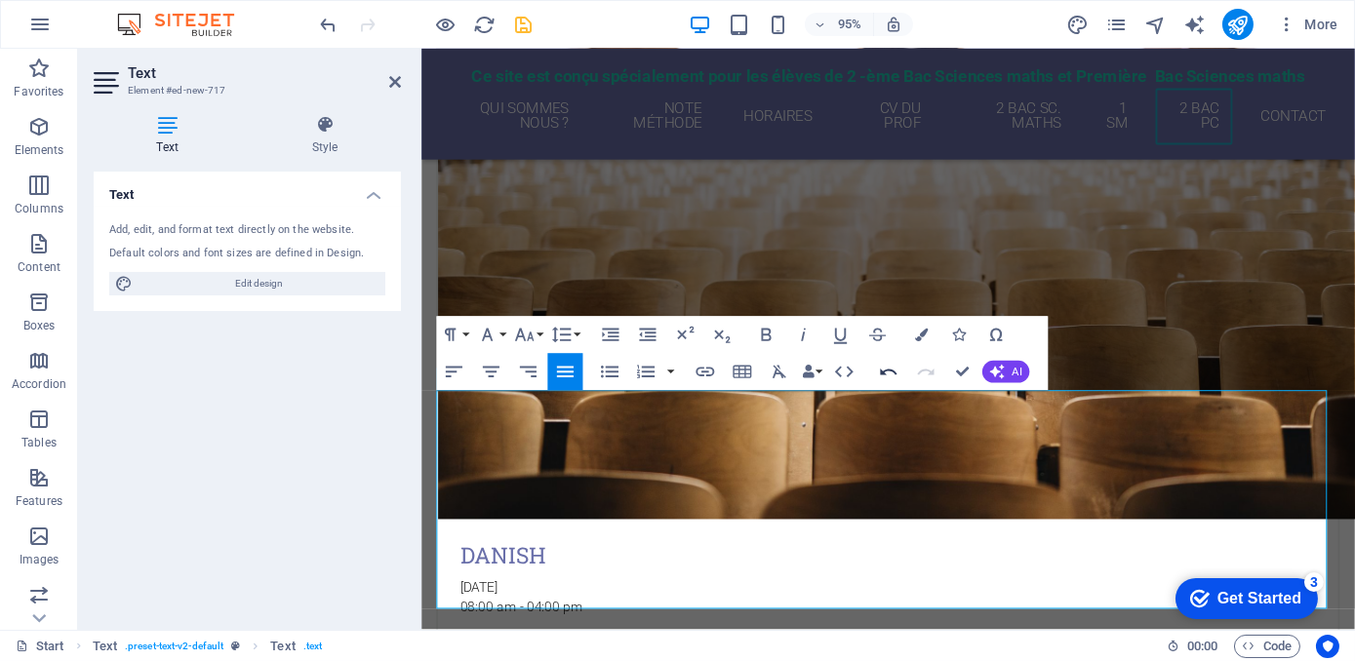
click at [889, 375] on icon "button" at bounding box center [888, 372] width 22 height 22
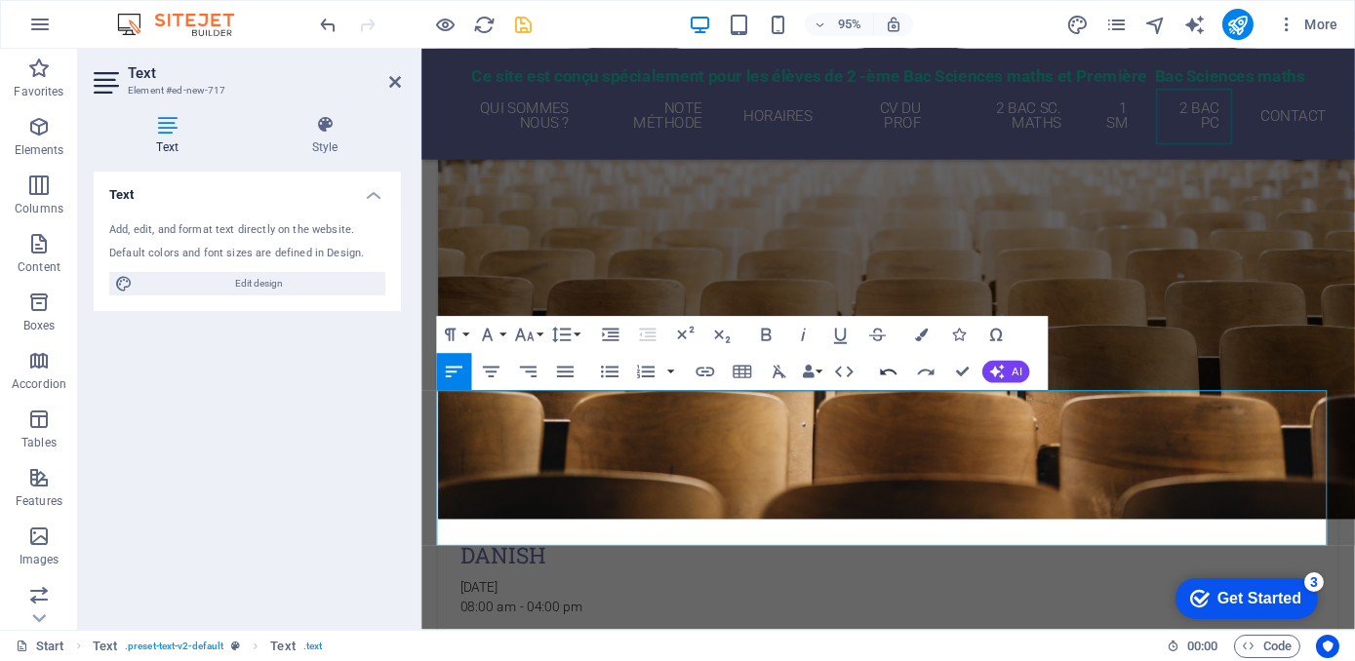
click at [889, 375] on icon "button" at bounding box center [888, 372] width 22 height 22
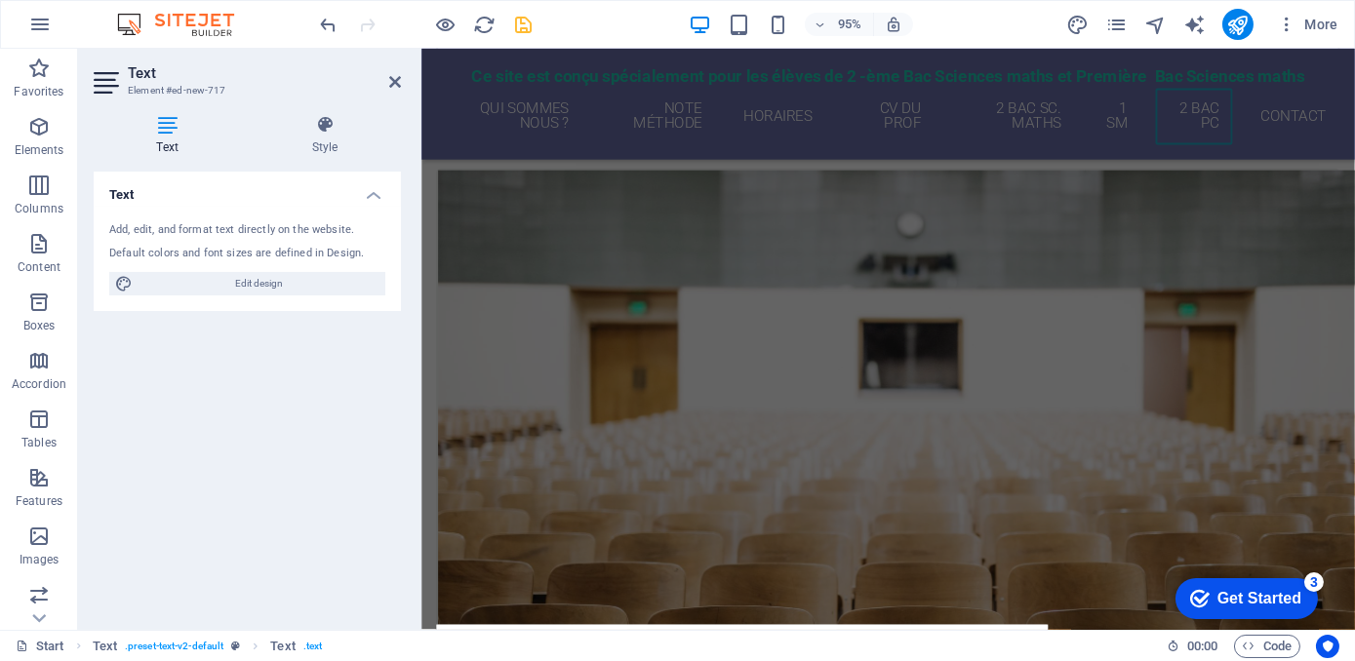
scroll to position [7178, 0]
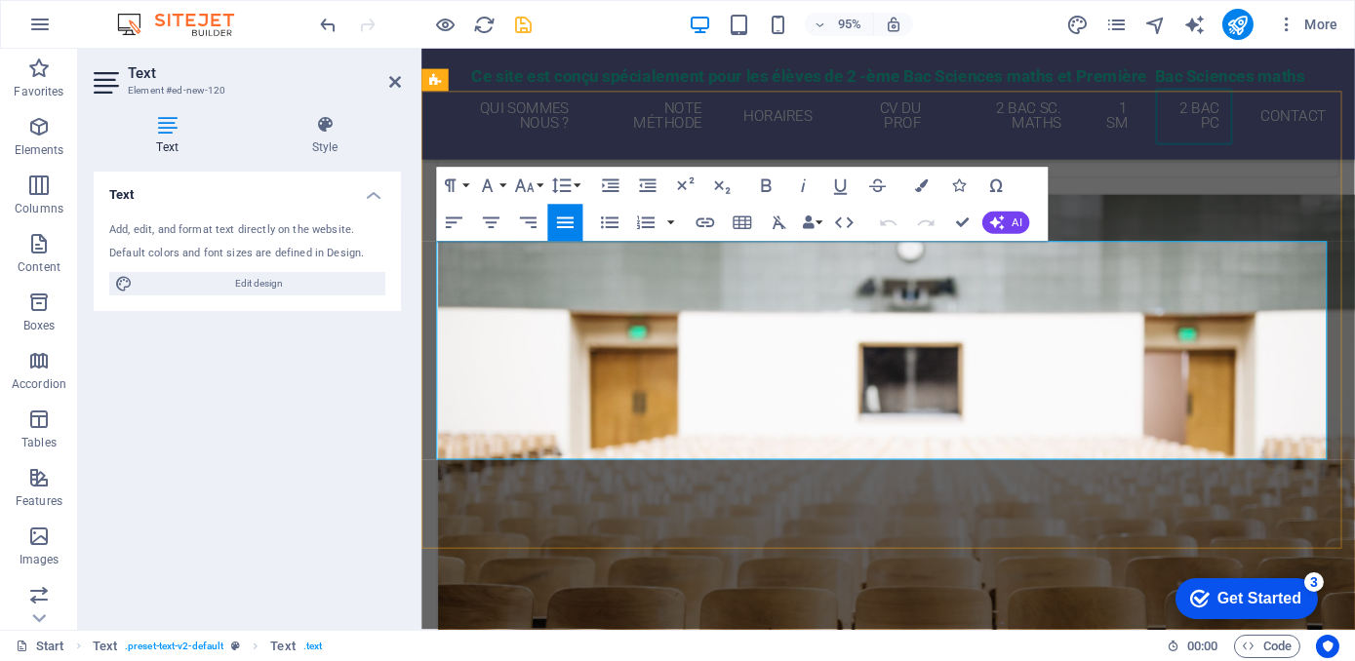
drag, startPoint x: 527, startPoint y: 258, endPoint x: 764, endPoint y: 468, distance: 316.4
copy div "Les cours se déroulent dans nos locaux à ( Info Market, [STREET_ADDRESS]) par p…"
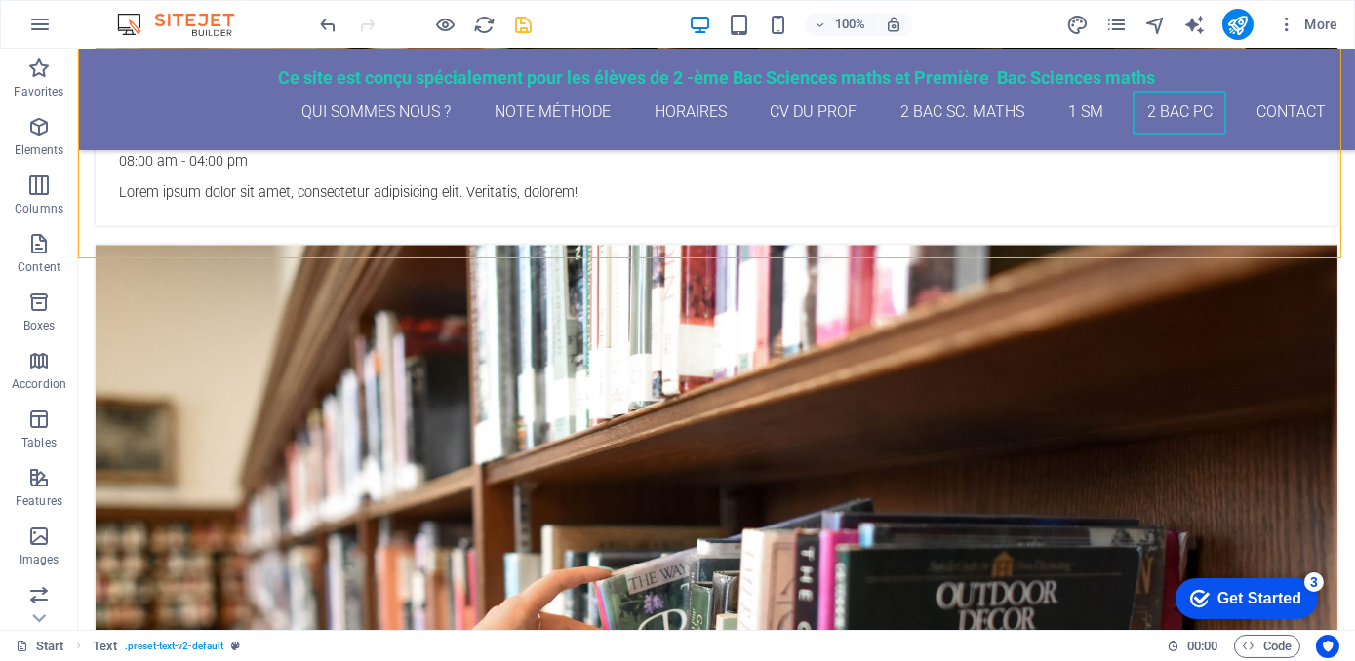
scroll to position [7214, 0]
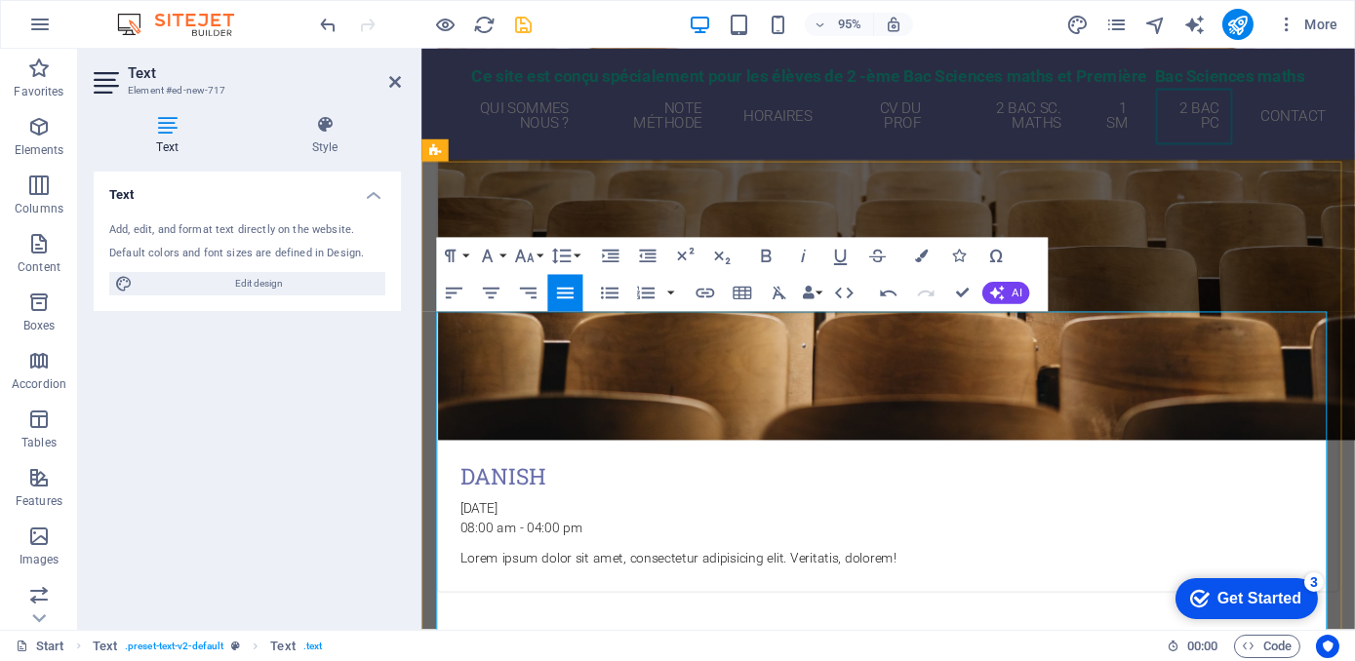
click at [886, 290] on icon "button" at bounding box center [888, 294] width 22 height 22
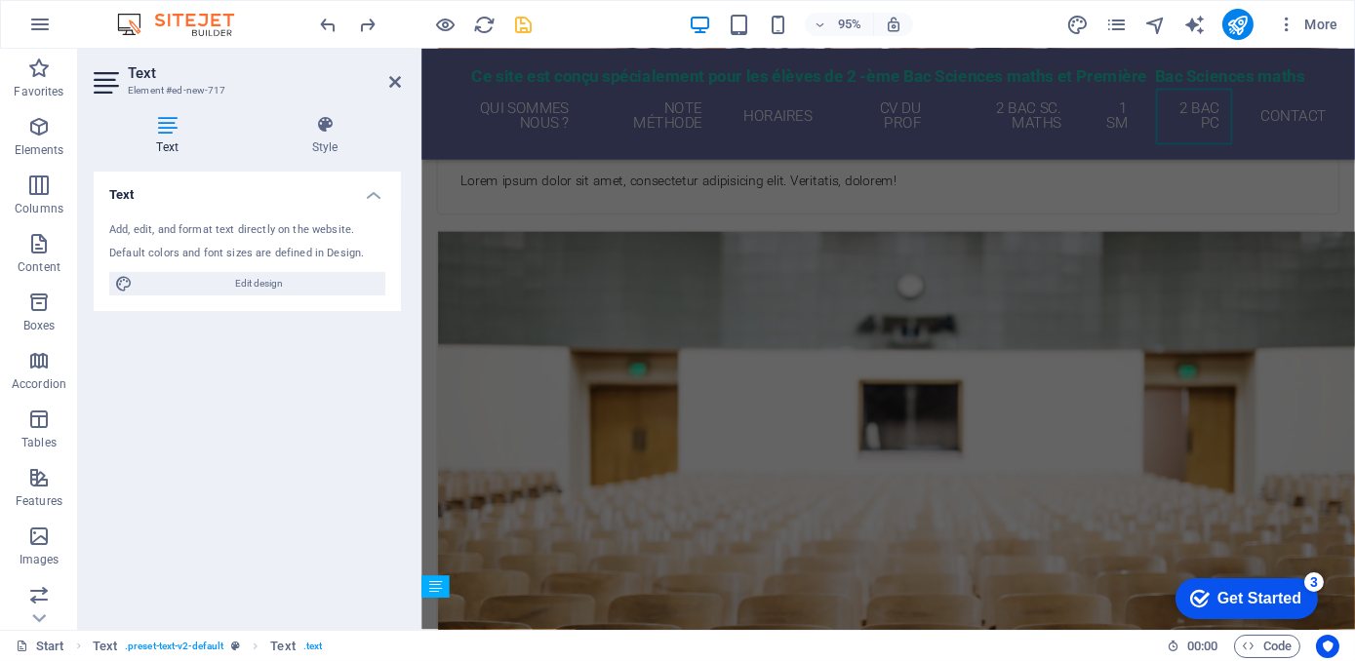
scroll to position [7089, 0]
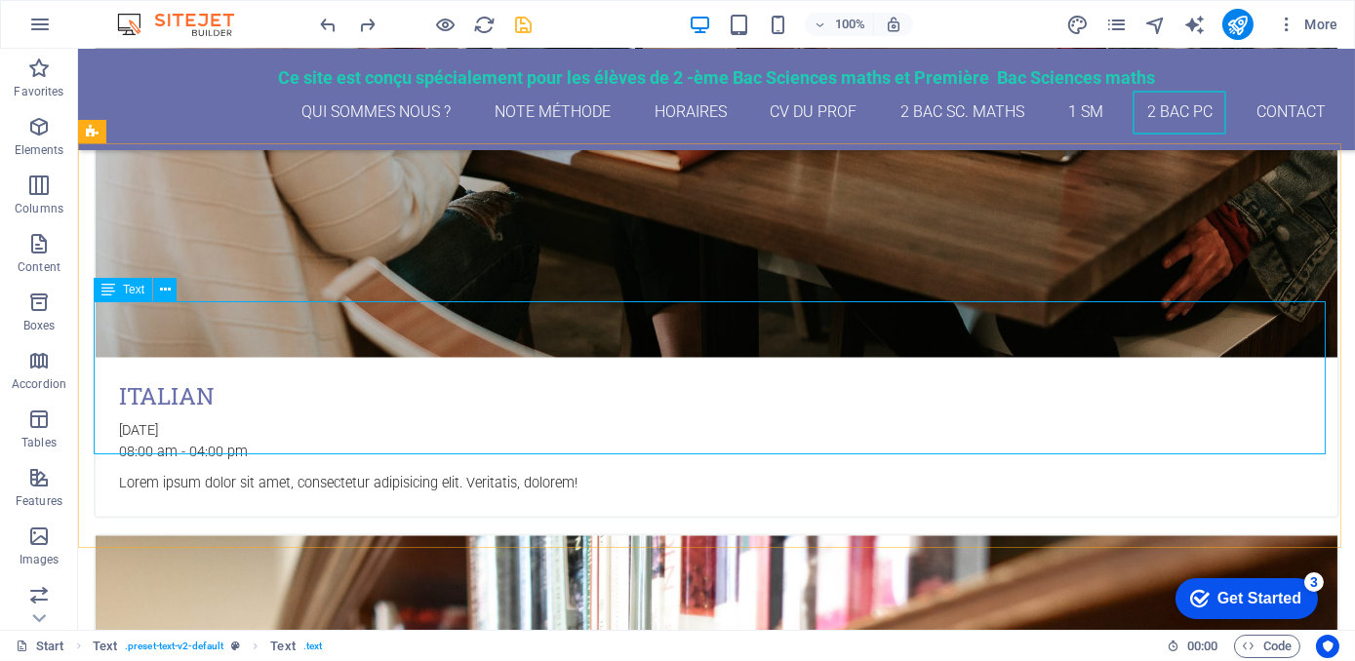
click at [110, 294] on icon at bounding box center [108, 289] width 14 height 23
drag, startPoint x: 231, startPoint y: 348, endPoint x: 109, endPoint y: 329, distance: 123.5
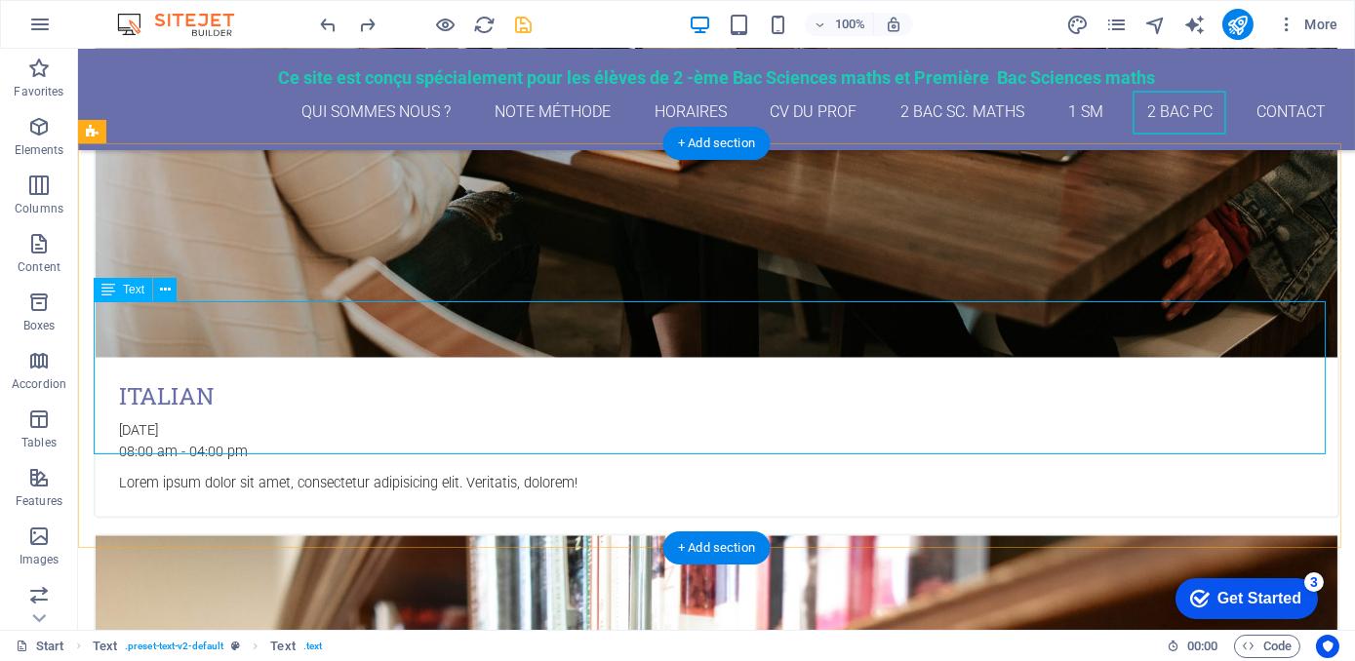
scroll to position [7089, 0]
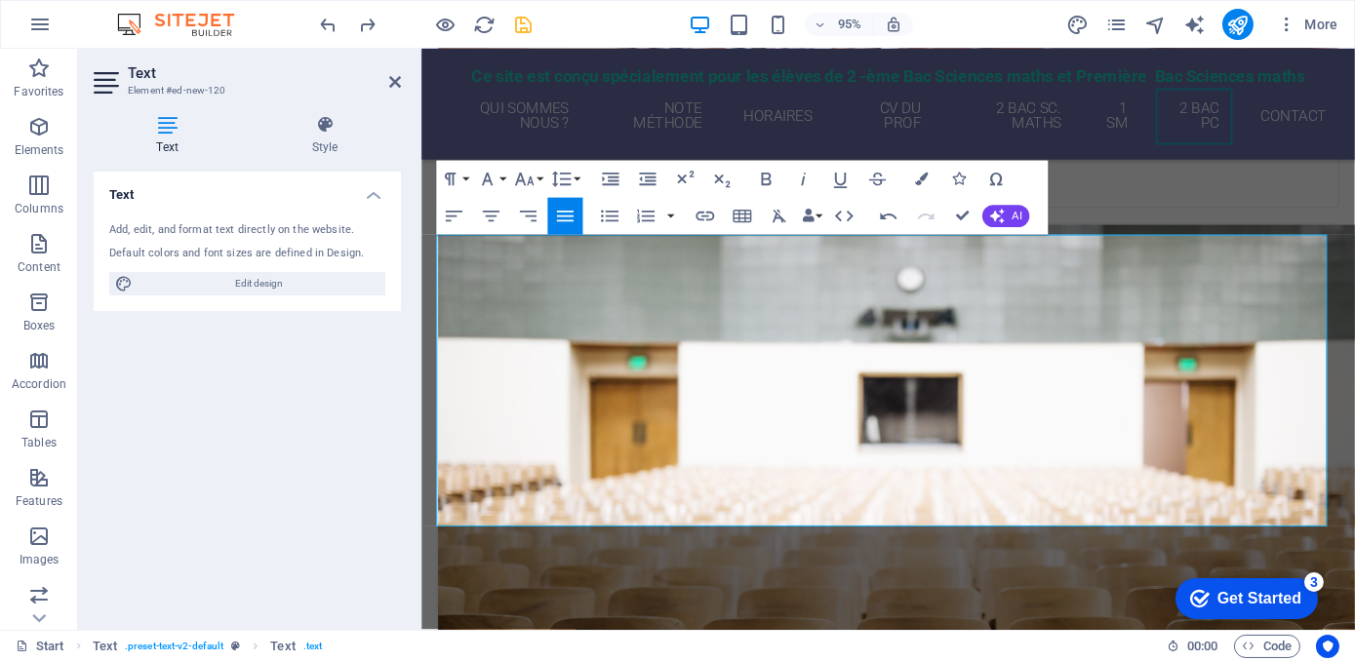
scroll to position [7185, 0]
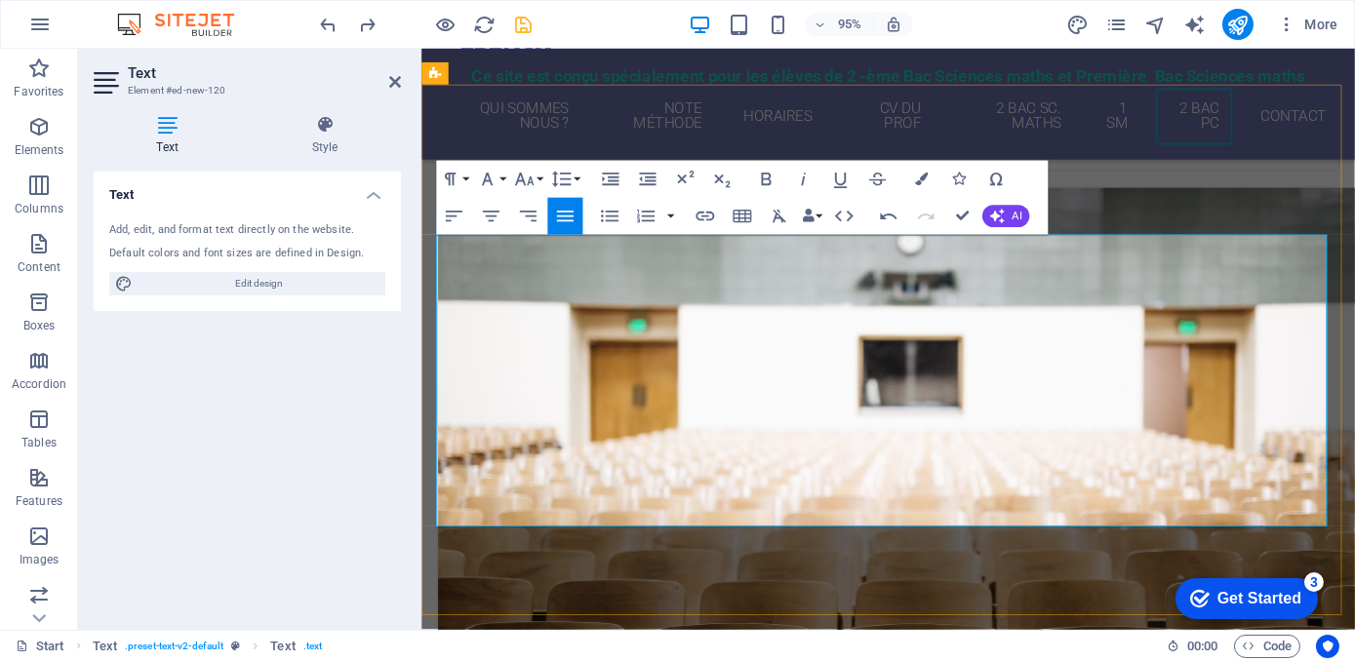
drag, startPoint x: 527, startPoint y: 353, endPoint x: 944, endPoint y: 520, distance: 449.5
click at [611, 217] on icon "button" at bounding box center [610, 217] width 18 height 12
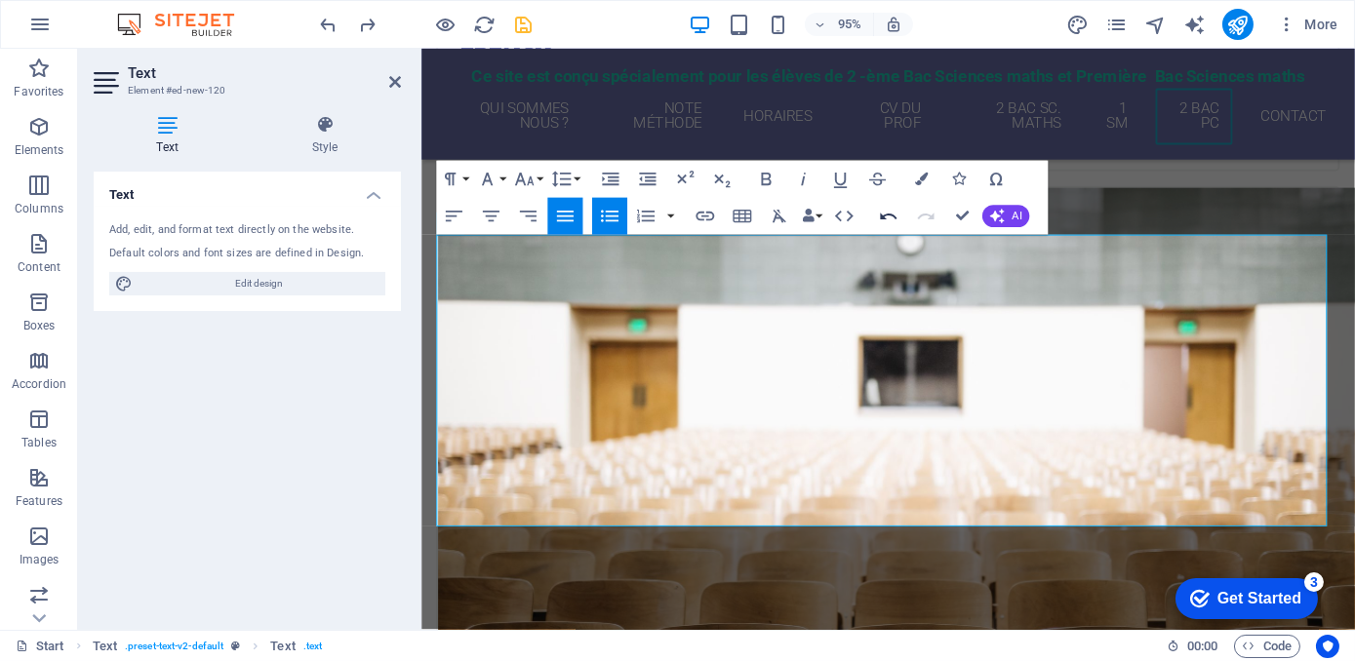
click at [886, 217] on icon "button" at bounding box center [888, 217] width 22 height 22
drag, startPoint x: 528, startPoint y: 255, endPoint x: 853, endPoint y: 535, distance: 430.1
click at [572, 180] on button "Line Height" at bounding box center [564, 179] width 35 height 37
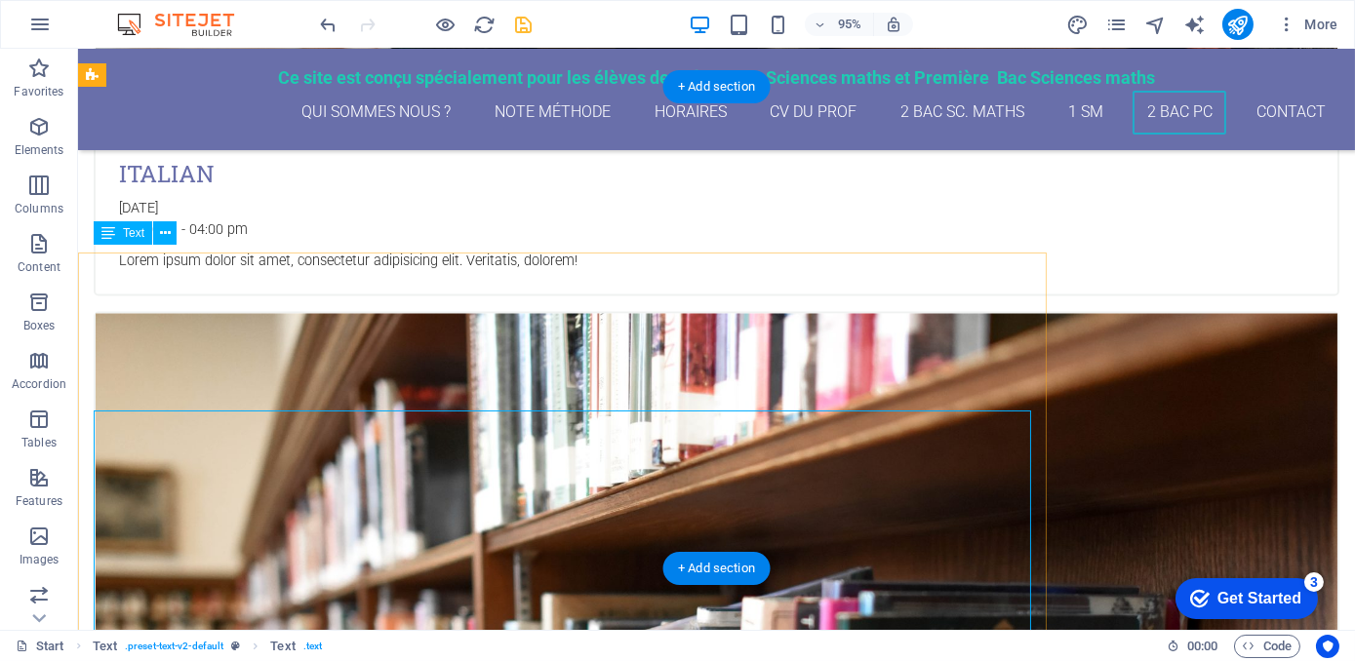
scroll to position [7019, 0]
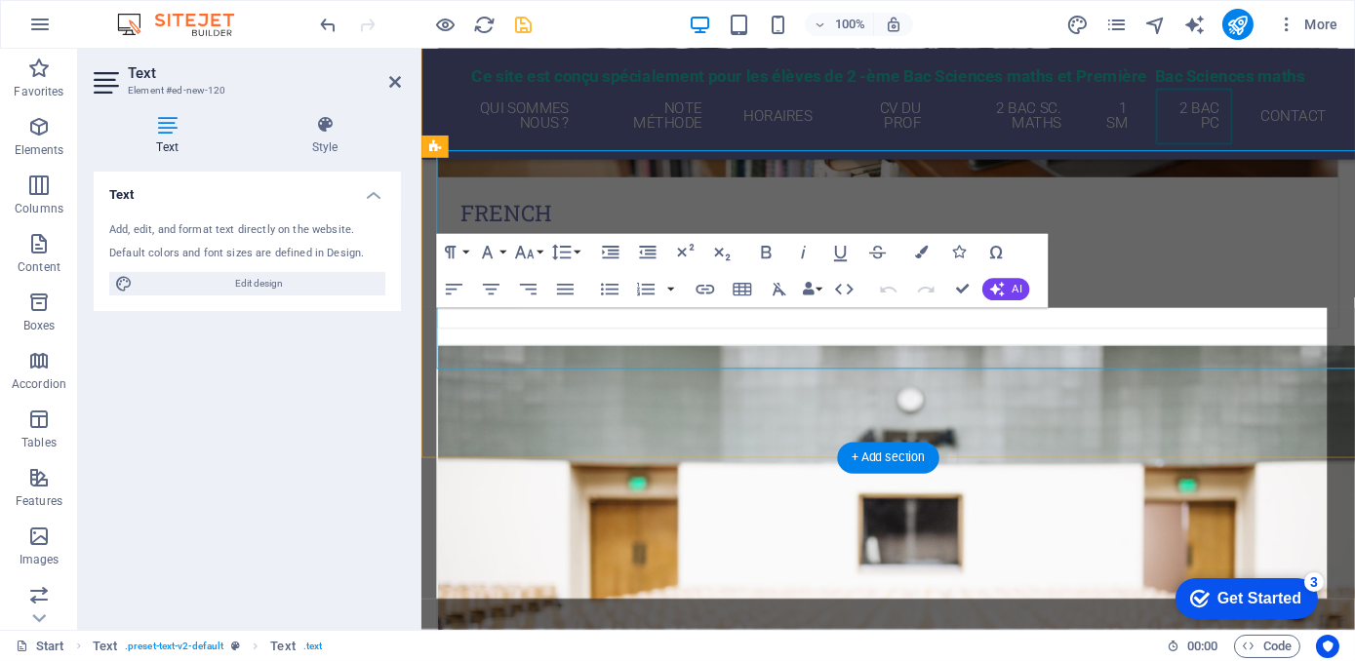
scroll to position [7108, 0]
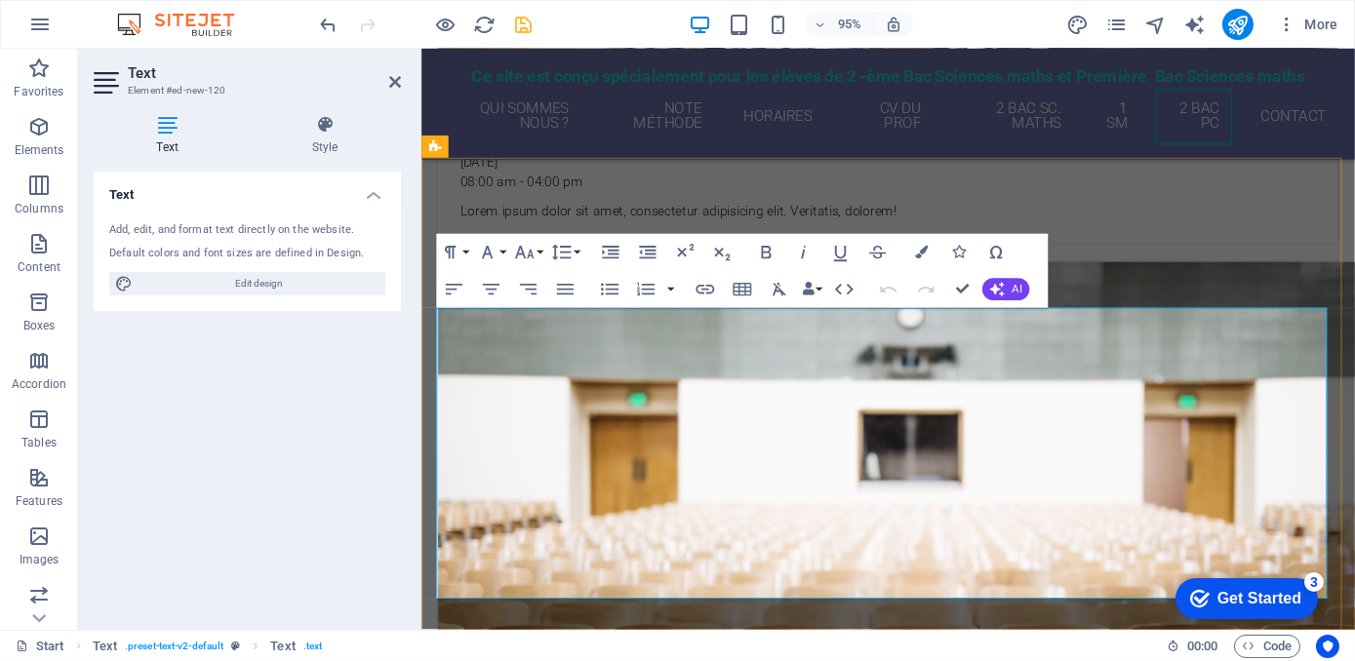
drag, startPoint x: 528, startPoint y: 321, endPoint x: 481, endPoint y: 329, distance: 47.5
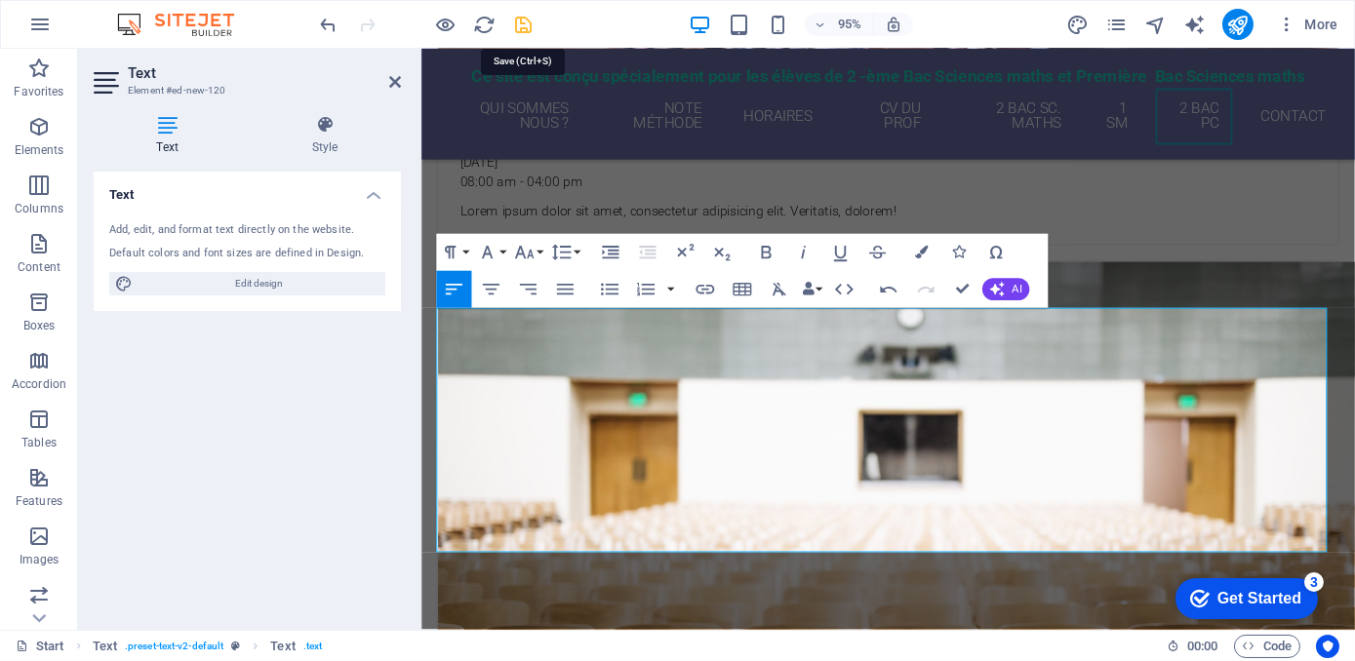
click at [524, 19] on icon "save" at bounding box center [524, 25] width 22 height 22
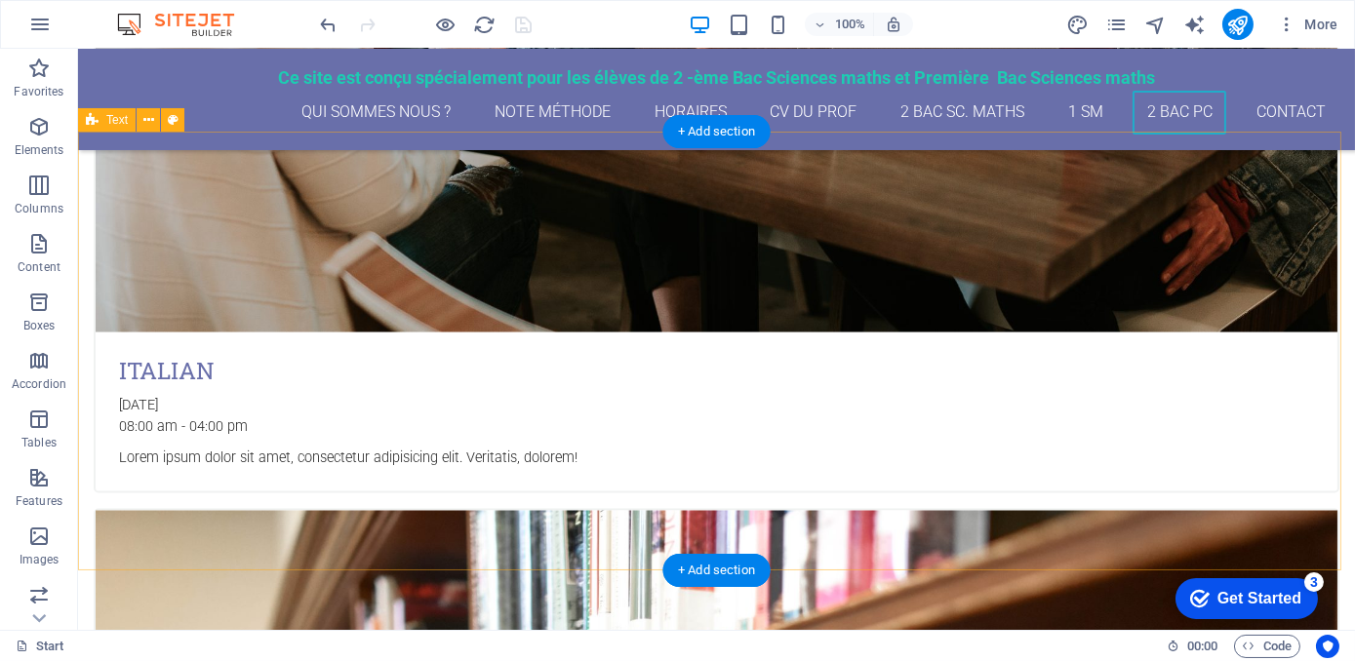
scroll to position [6975, 0]
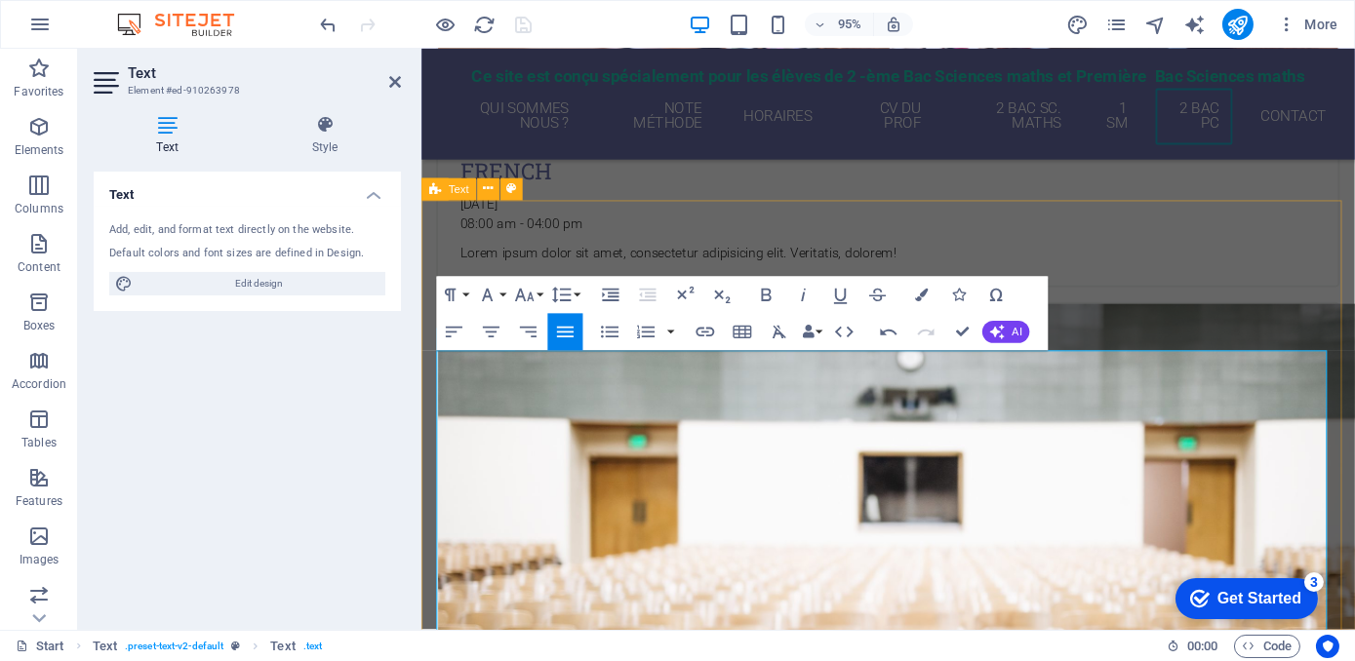
drag, startPoint x: 738, startPoint y: 506, endPoint x: 643, endPoint y: 511, distance: 95.7
click at [398, 77] on icon at bounding box center [395, 82] width 12 height 16
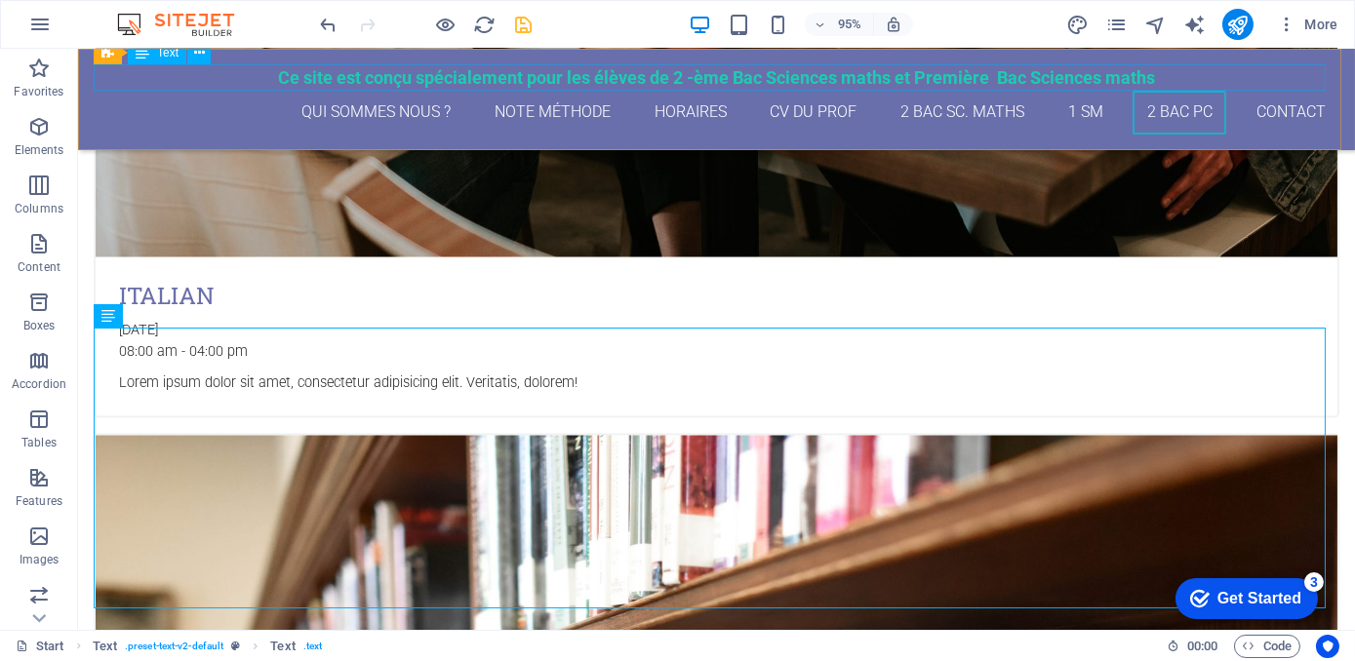
scroll to position [6936, 0]
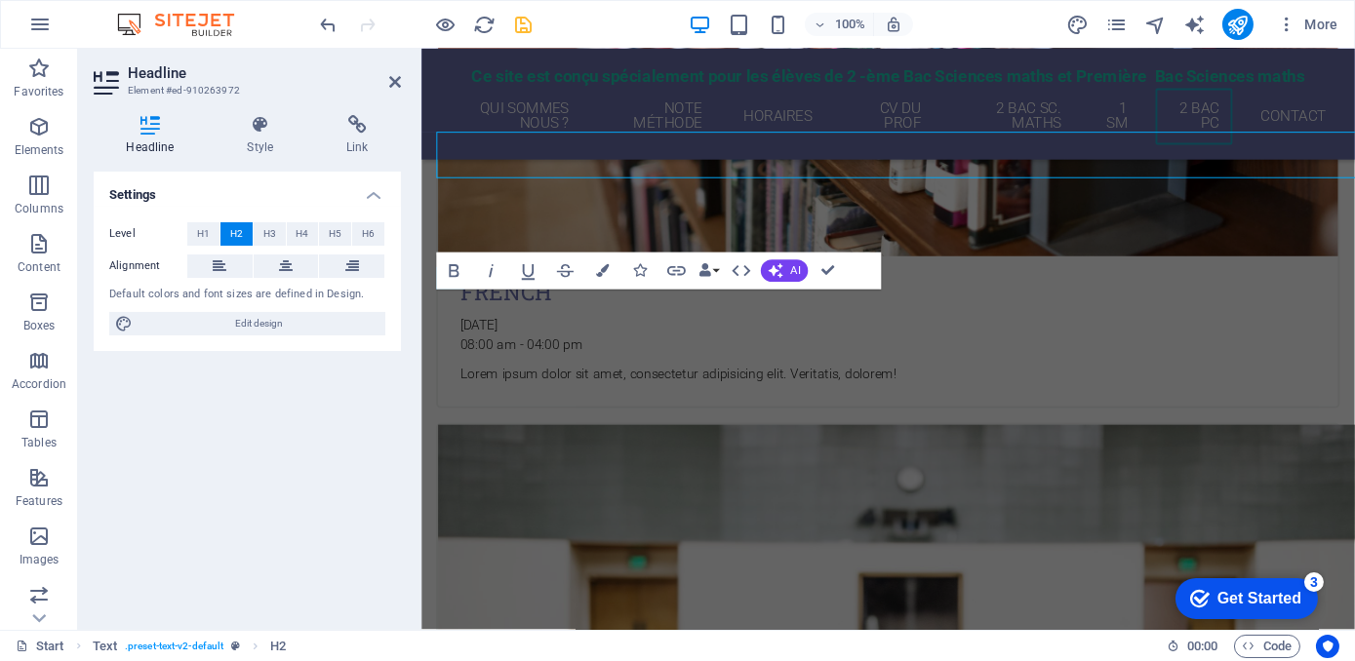
scroll to position [7063, 0]
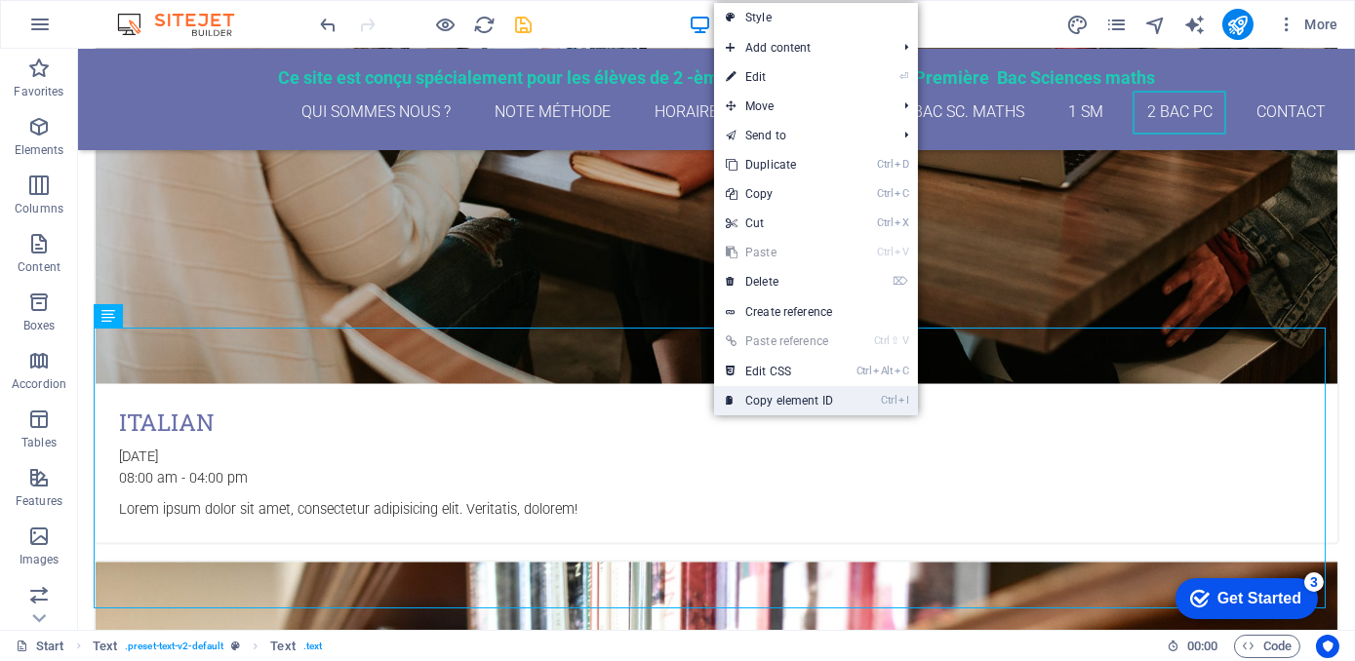
click at [793, 394] on link "Ctrl I Copy element ID" at bounding box center [779, 400] width 131 height 29
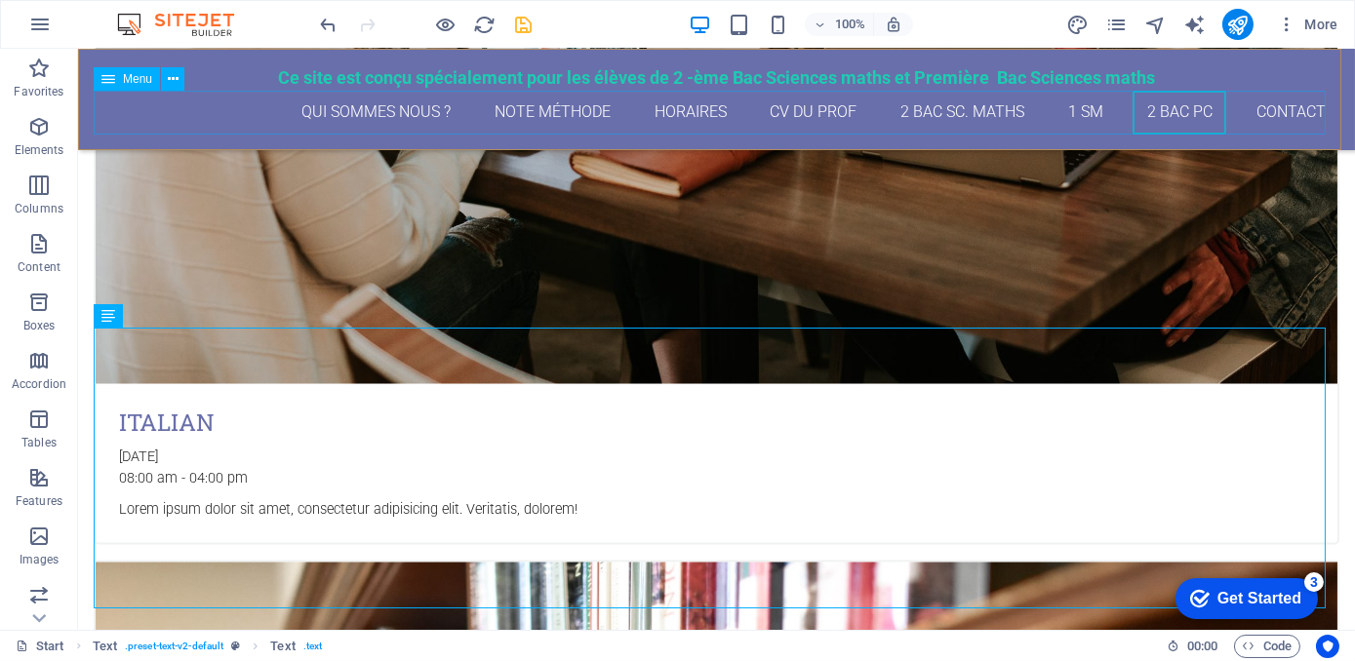
click at [538, 107] on nav "qui sommes nous ? Note méthode Horaires CV du Prof 2 Bac Sc. maths 1 SM 2 Bac P…" at bounding box center [716, 113] width 1245 height 44
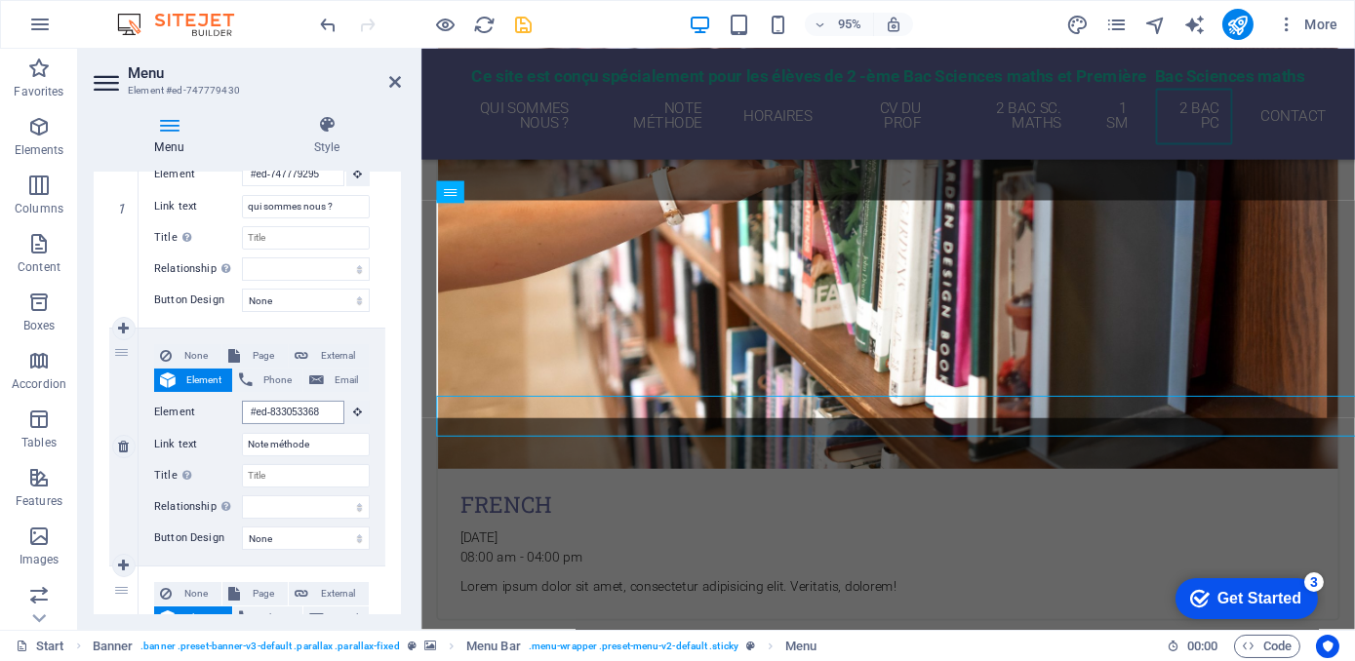
scroll to position [6709, 0]
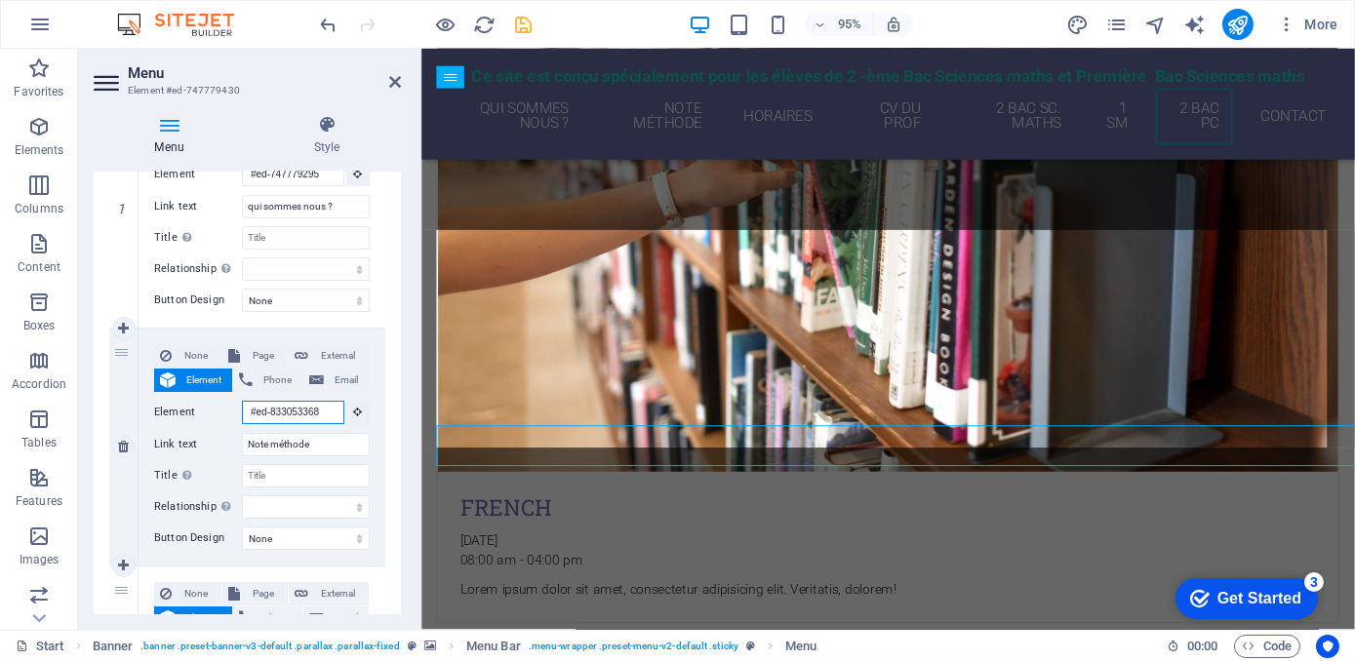
click at [320, 407] on input "#ed-833053368" at bounding box center [293, 412] width 102 height 23
paste input "91026397"
type input "#ed-910263978"
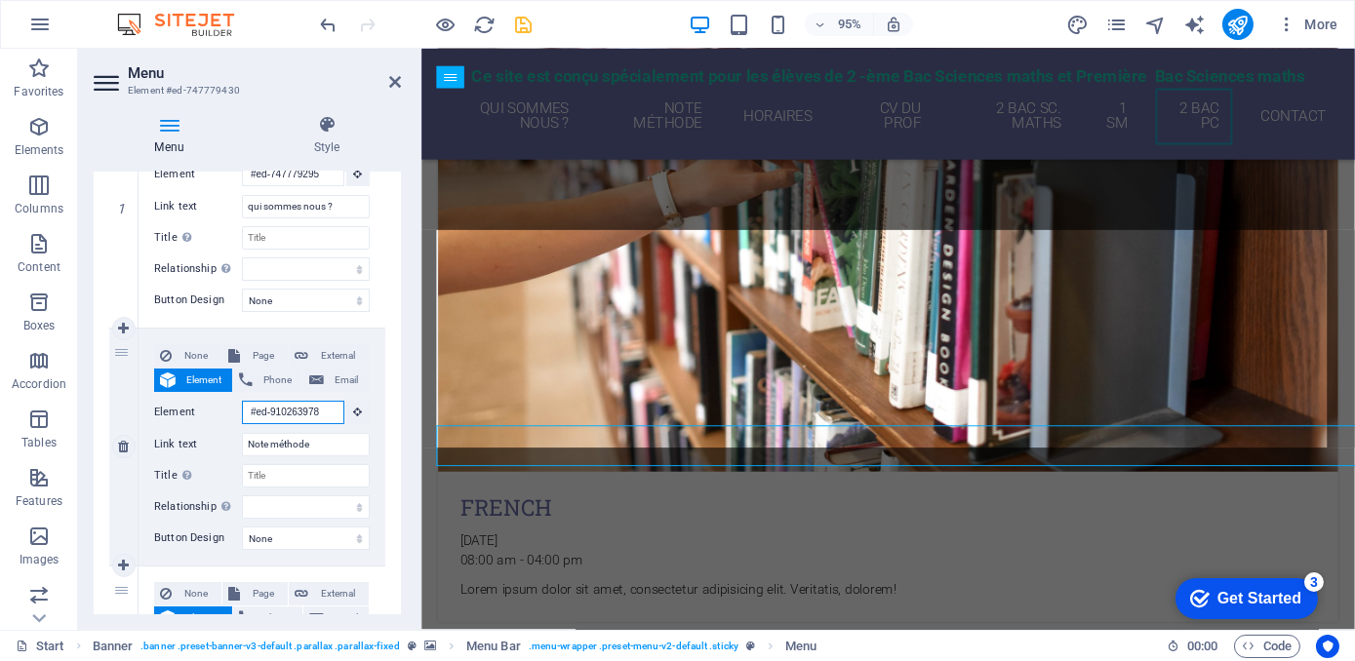
select select
type input "#ed-910263978"
select select
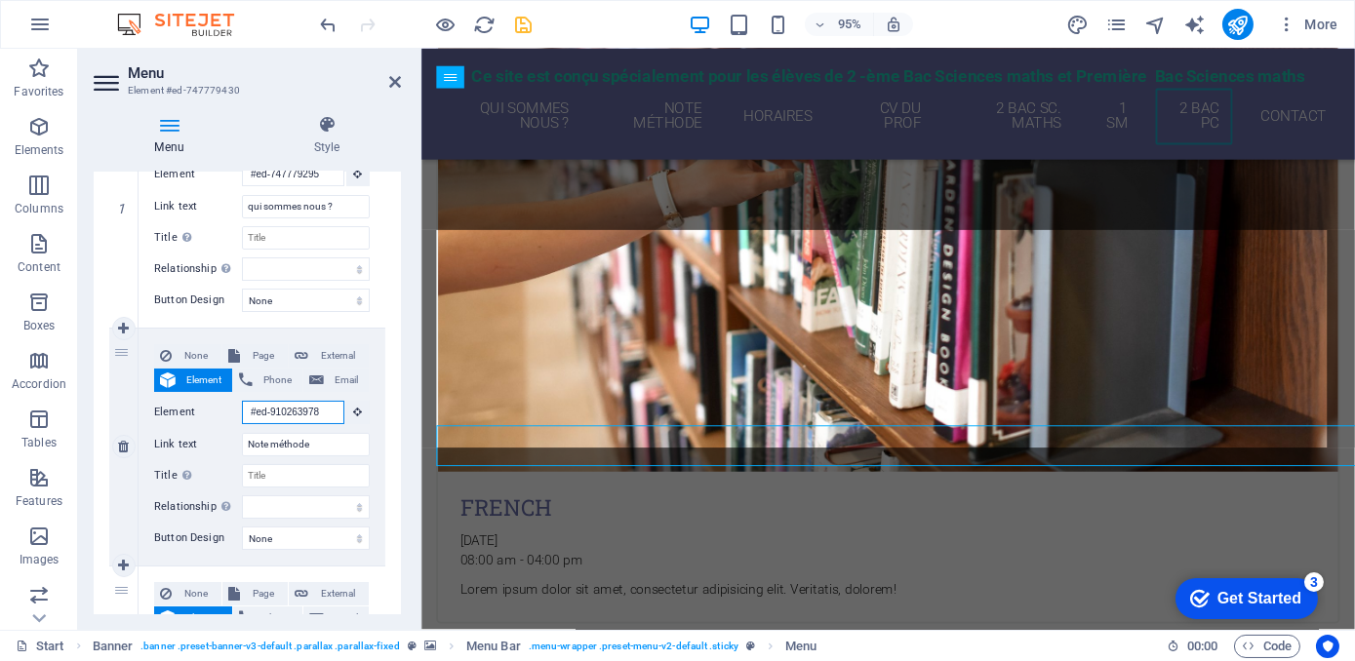
select select
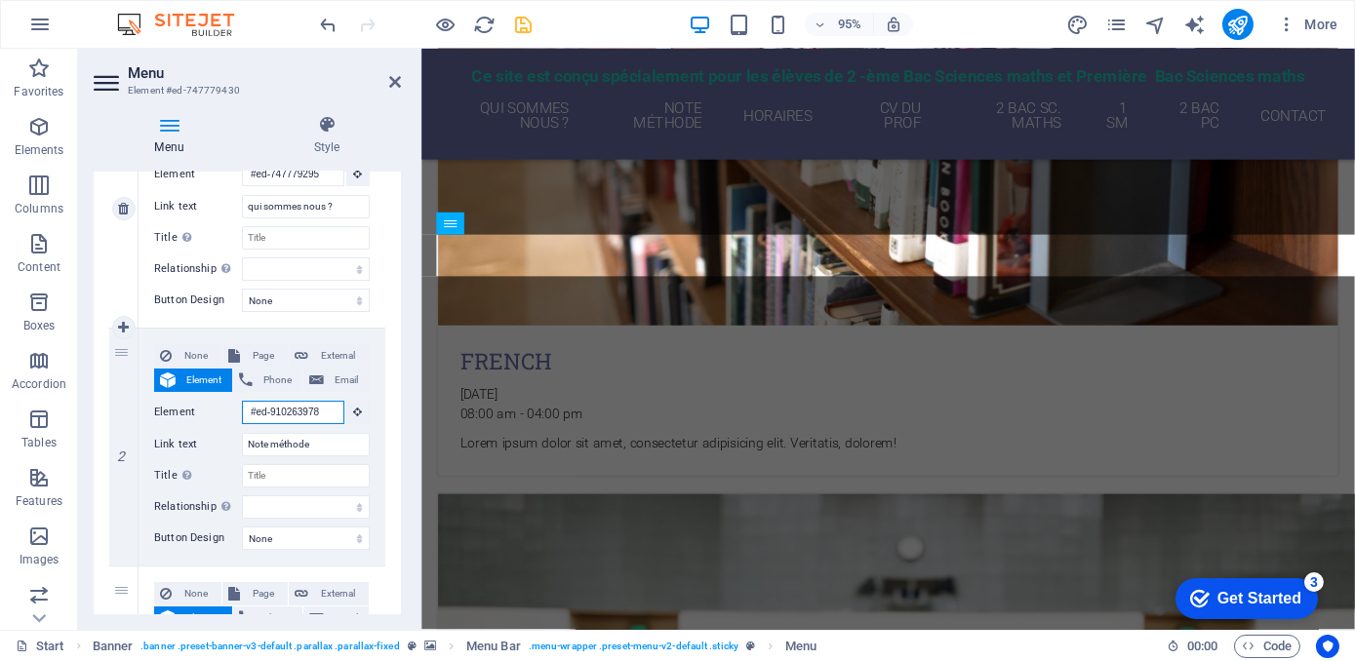
scroll to position [6657, 0]
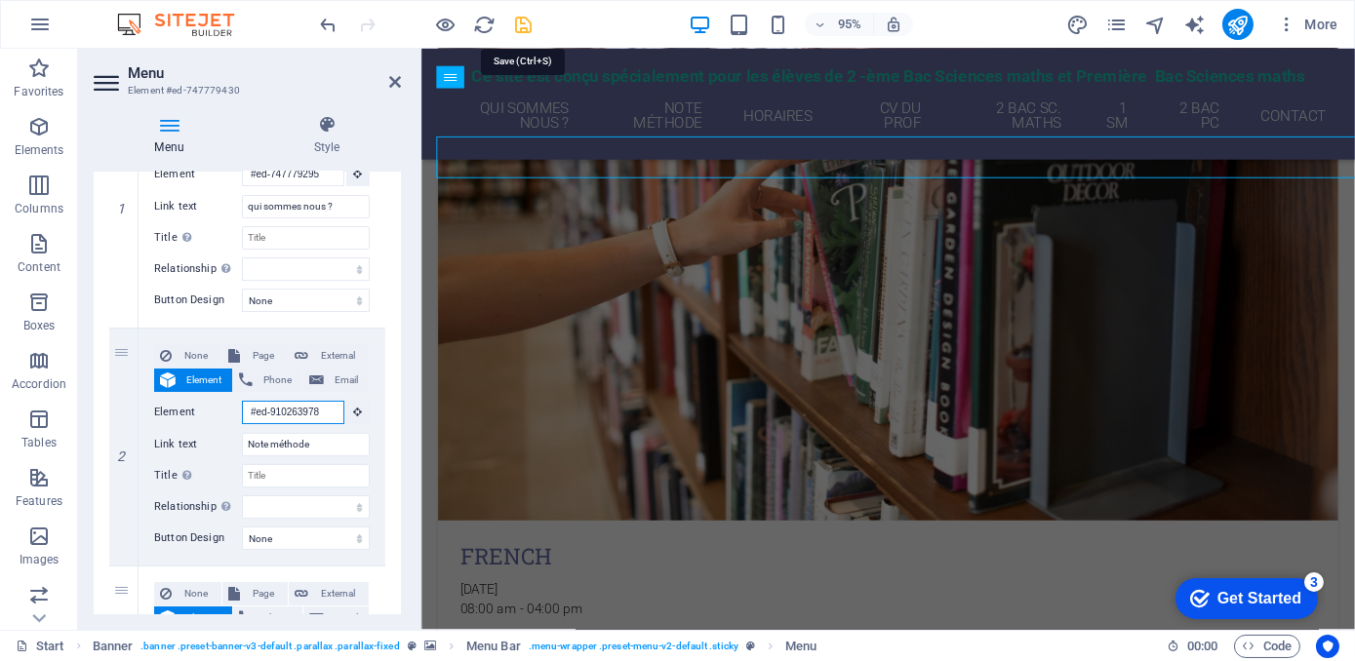
type input "#ed-910263978"
click at [518, 29] on icon "save" at bounding box center [524, 25] width 22 height 22
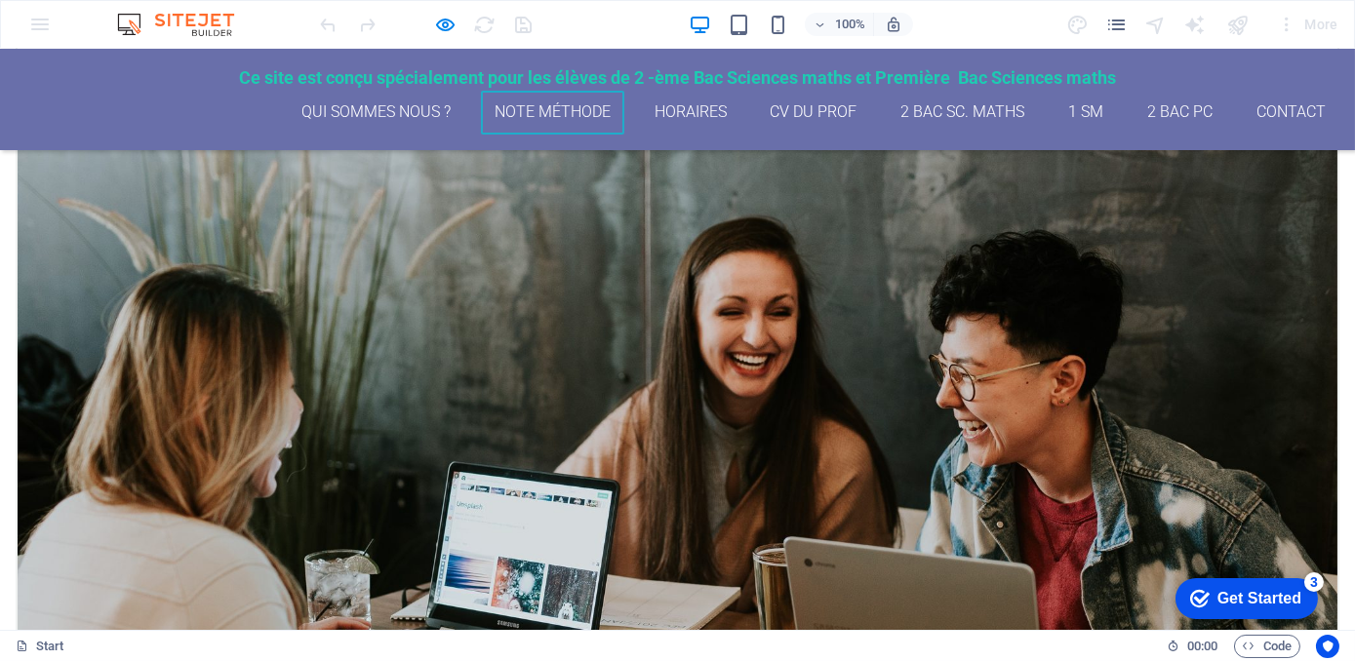
click at [555, 115] on link "Note méthode" at bounding box center [553, 113] width 144 height 44
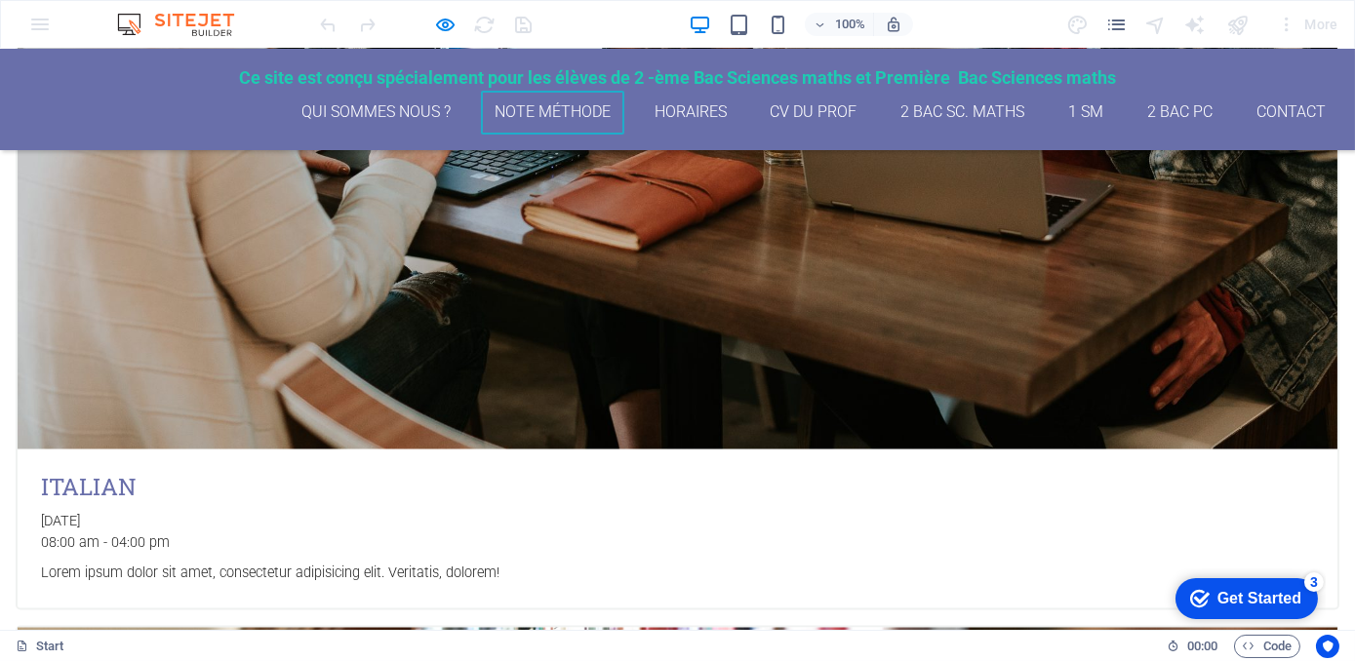
scroll to position [7166, 0]
